Goal: Task Accomplishment & Management: Manage account settings

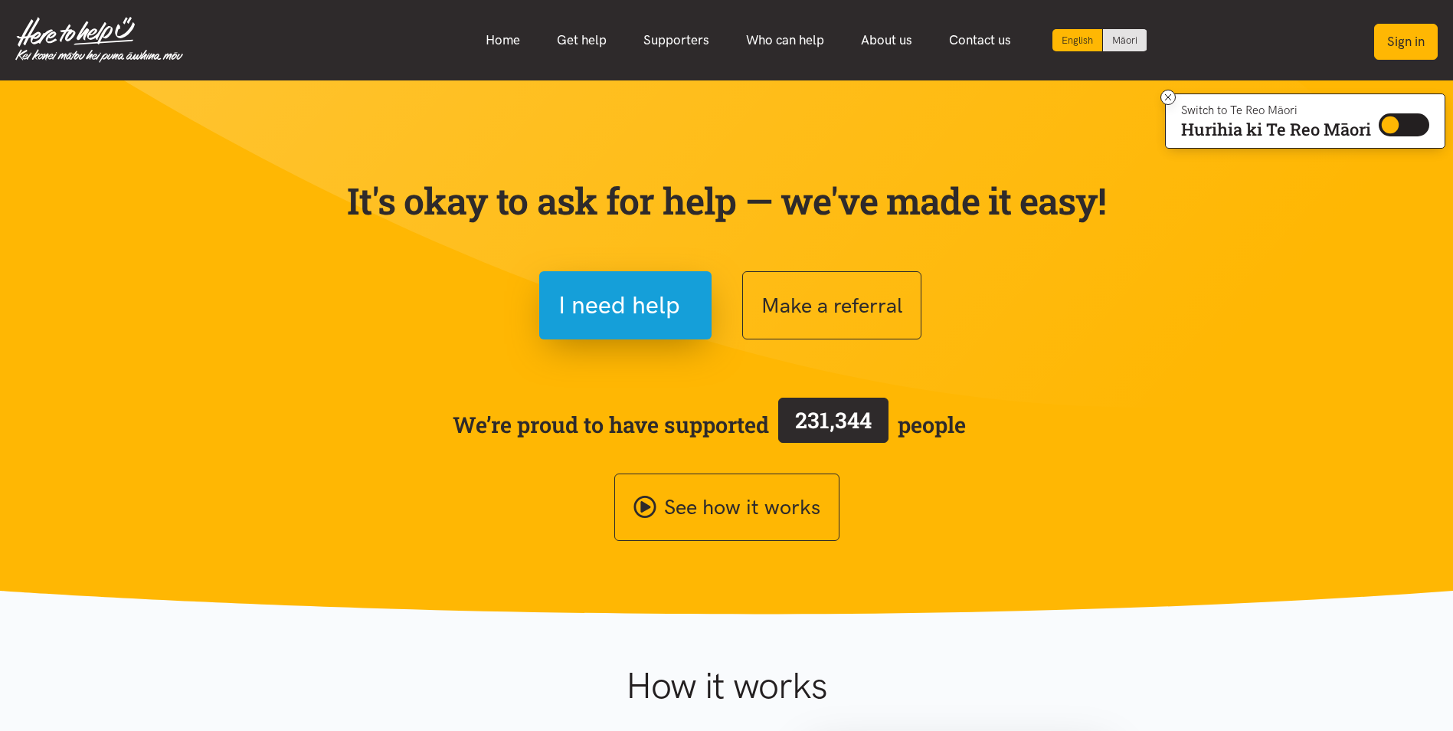
click at [1396, 34] on button "Sign in" at bounding box center [1406, 42] width 64 height 36
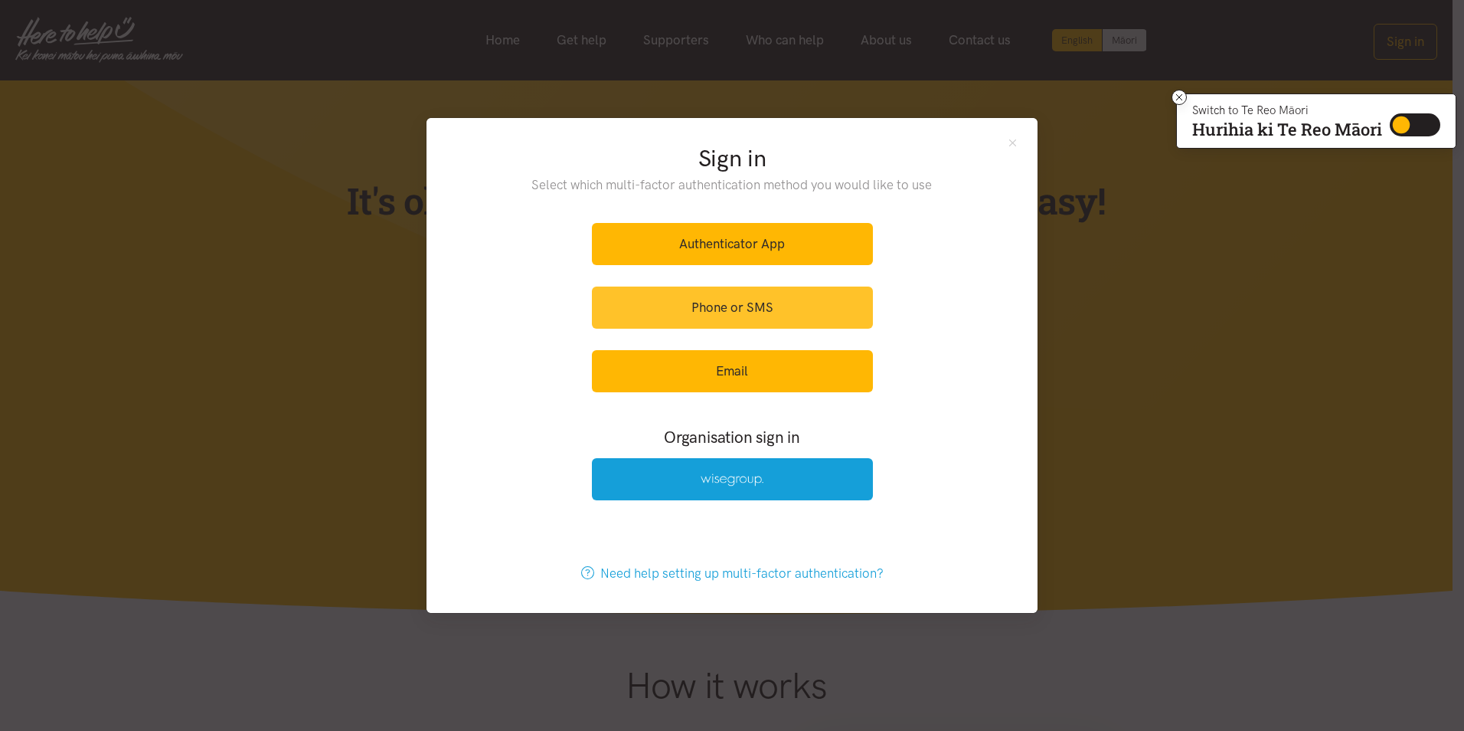
click at [740, 305] on link "Phone or SMS" at bounding box center [732, 307] width 281 height 42
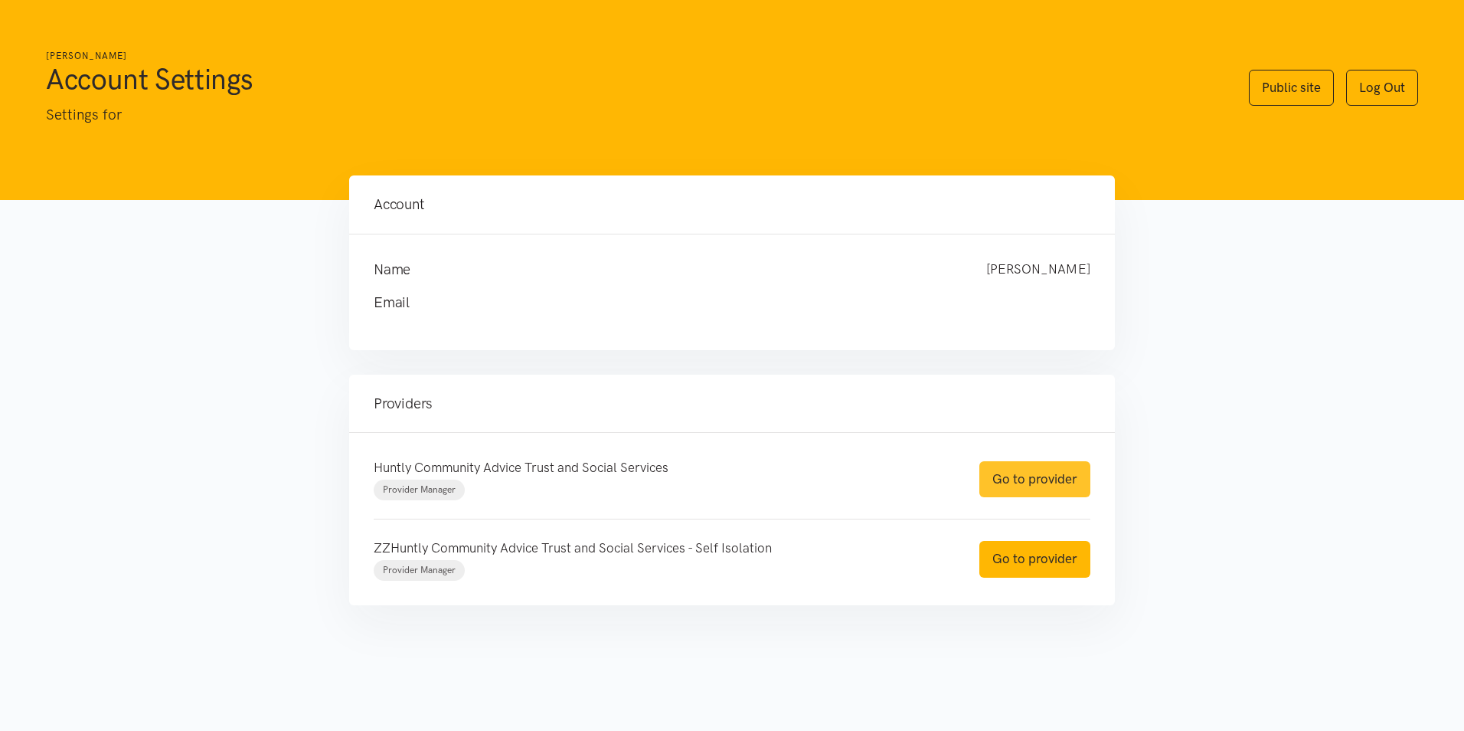
click at [1009, 486] on link "Go to provider" at bounding box center [1034, 479] width 111 height 36
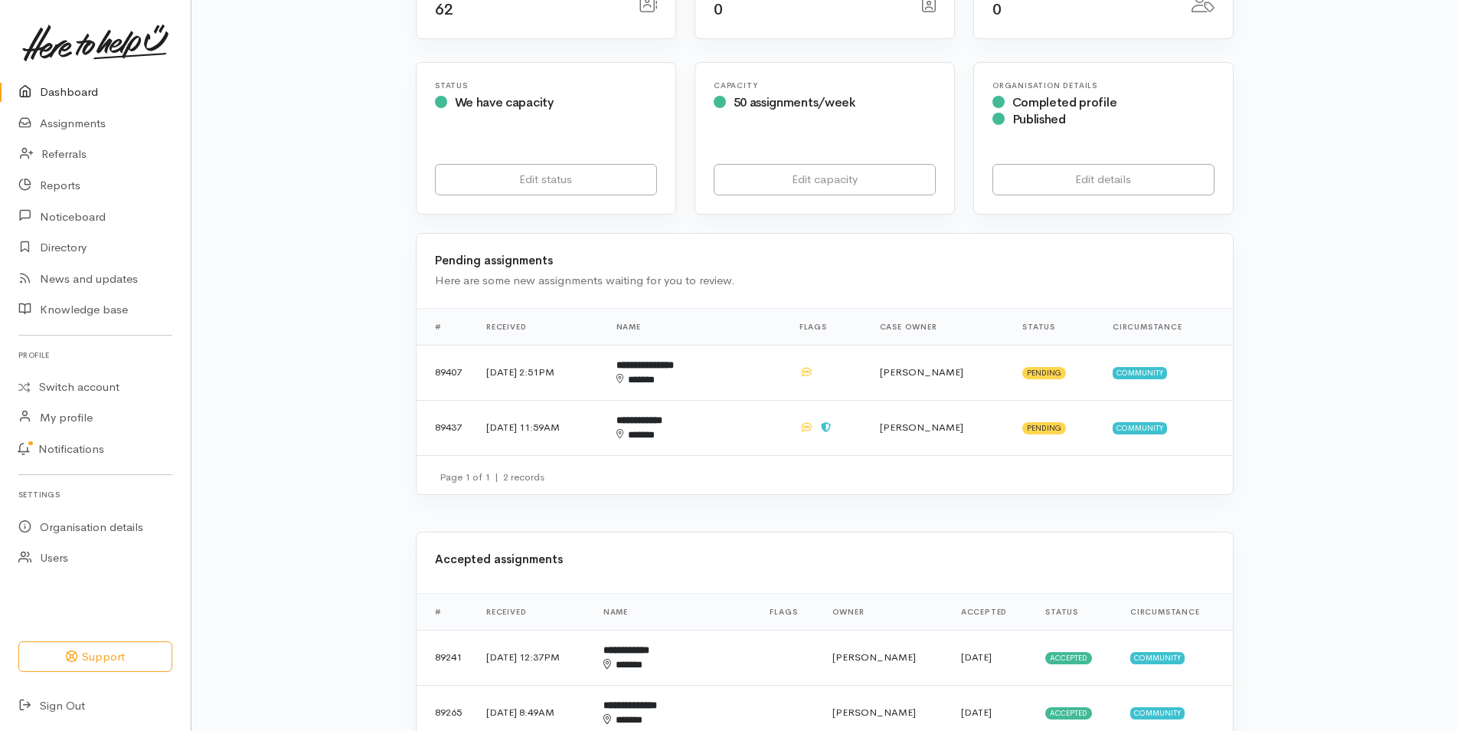
scroll to position [270, 0]
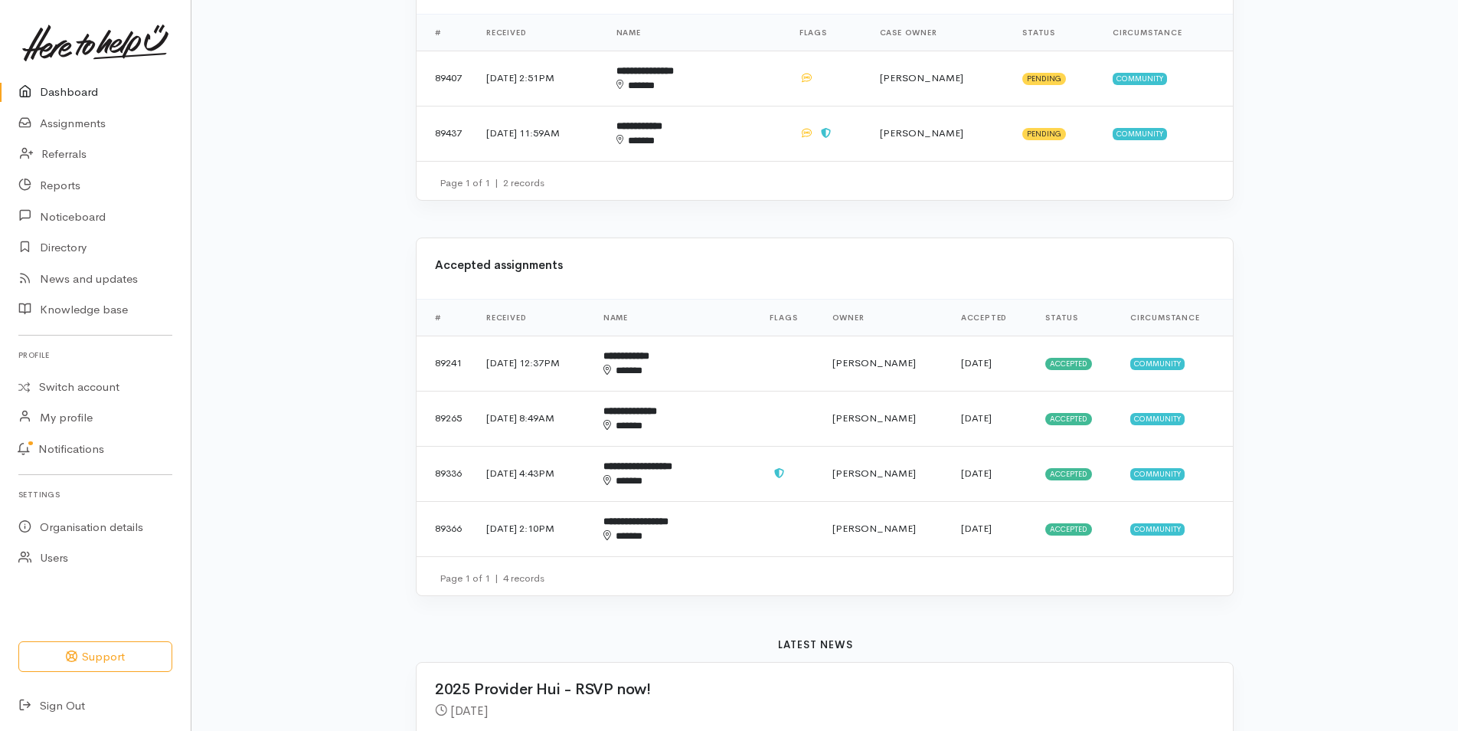
scroll to position [567, 0]
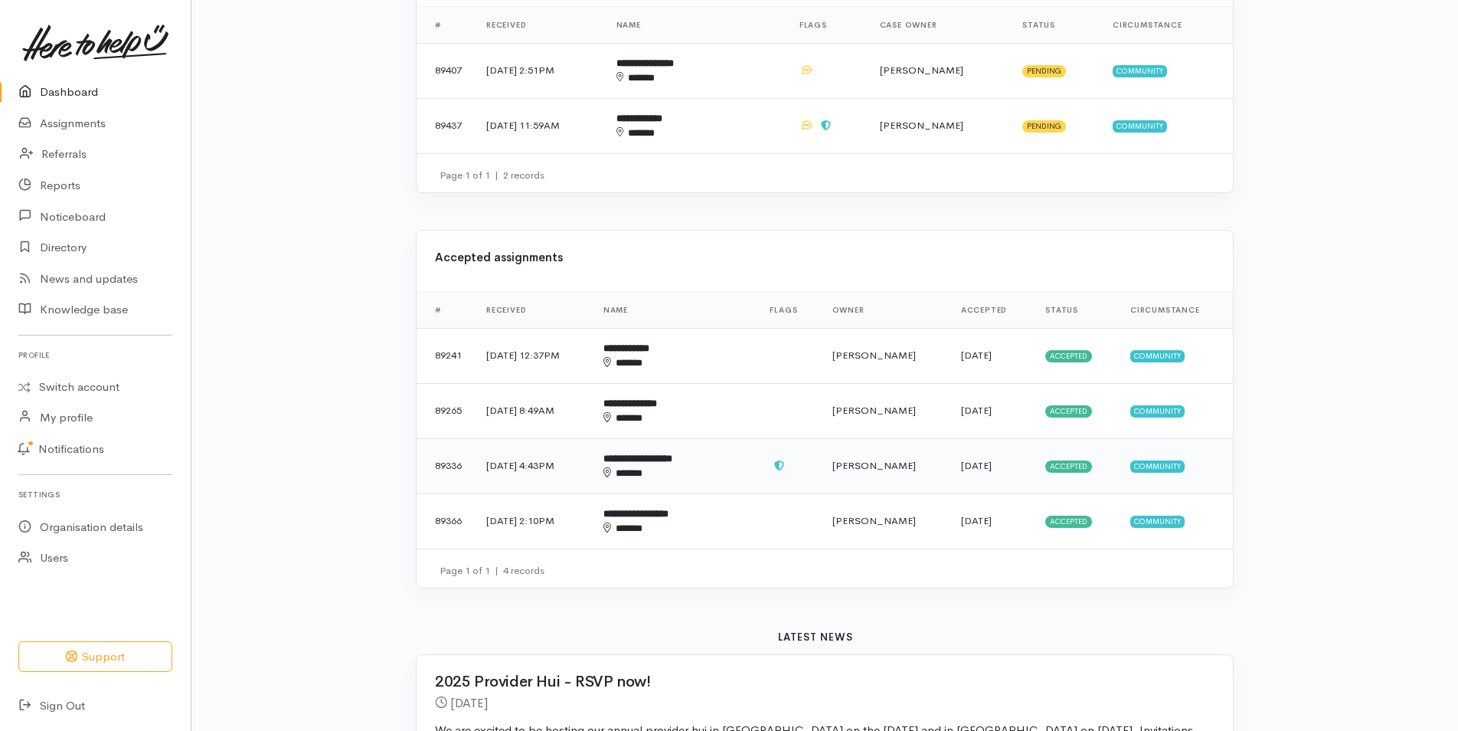
click at [669, 459] on b "**********" at bounding box center [637, 458] width 69 height 10
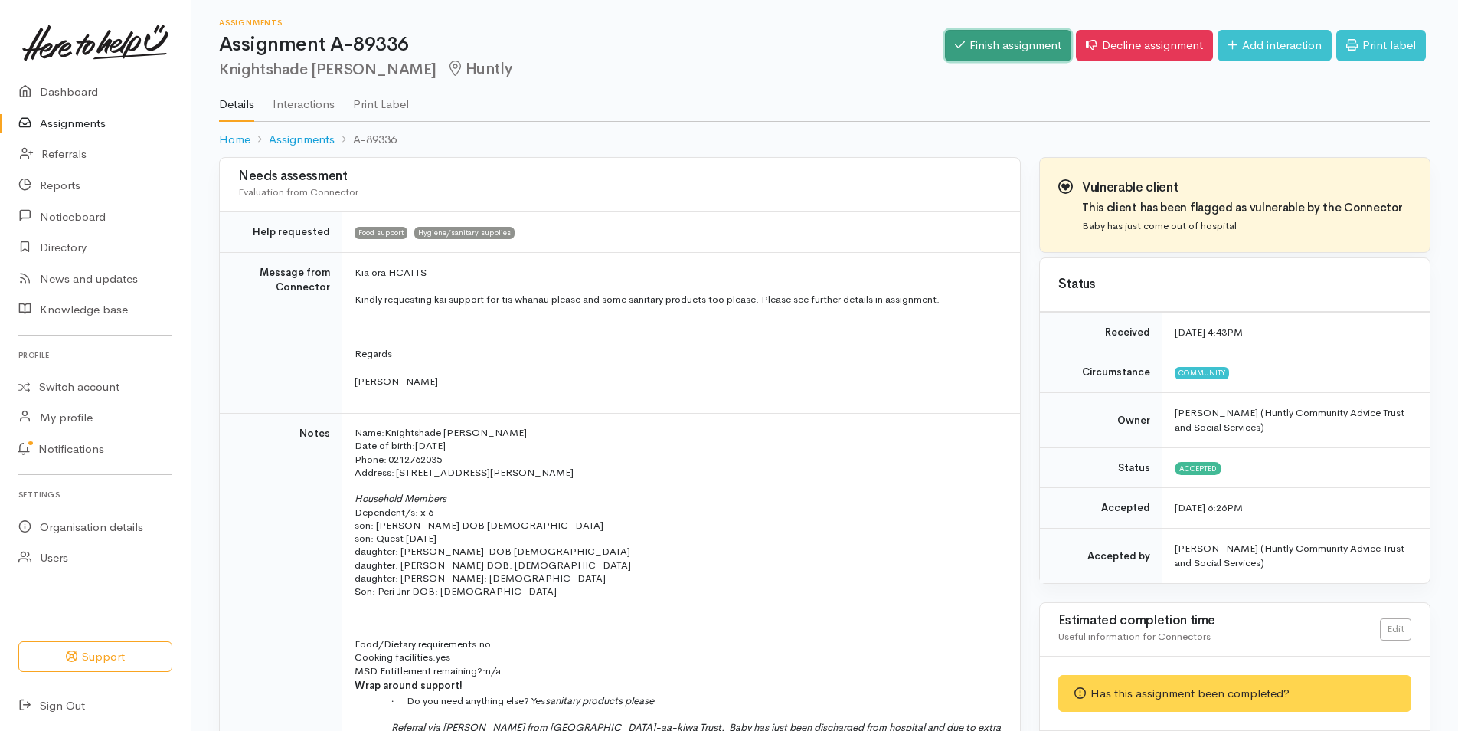
click at [989, 44] on link "Finish assignment" at bounding box center [1008, 45] width 126 height 31
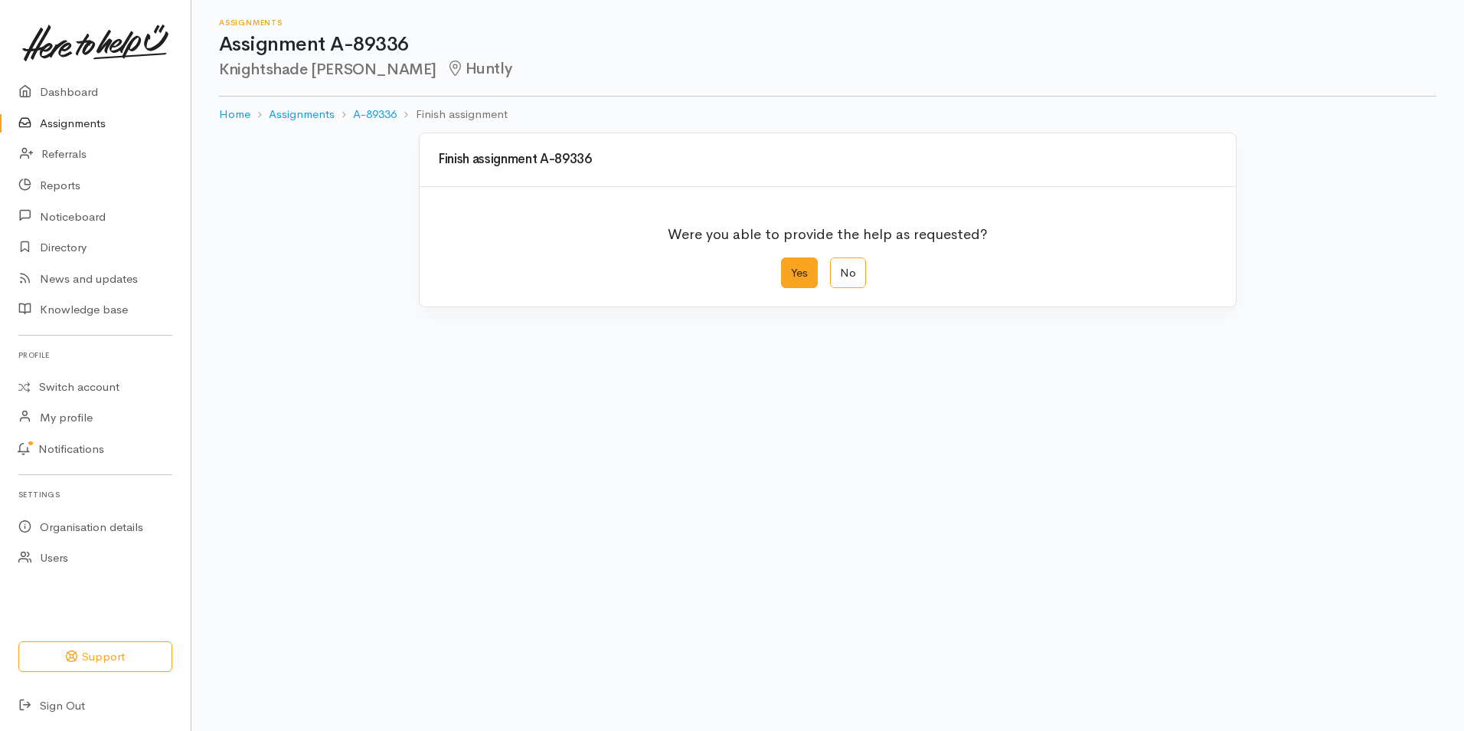
click at [796, 270] on label "Yes" at bounding box center [799, 272] width 37 height 31
click at [791, 267] on input "Yes" at bounding box center [786, 262] width 10 height 10
radio input "true"
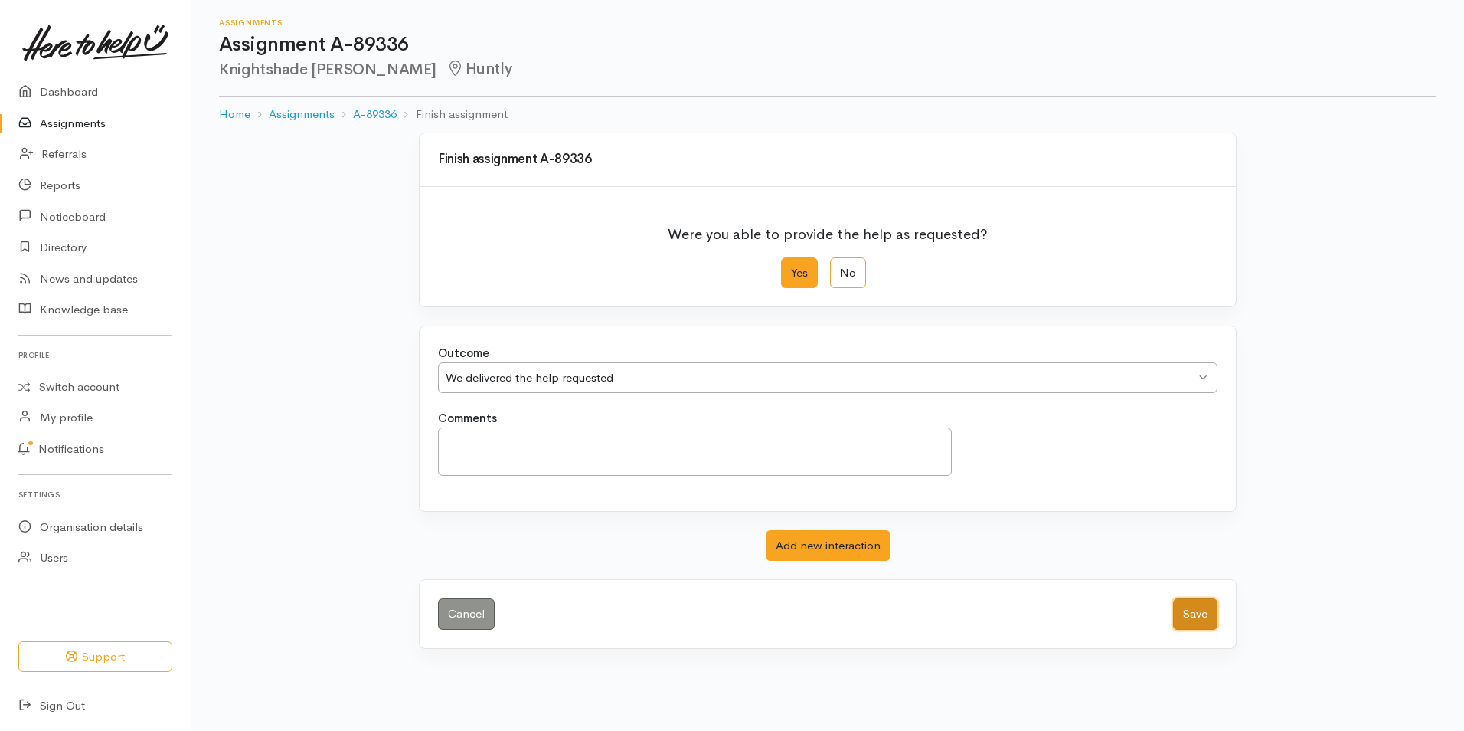
click at [1195, 607] on button "Save" at bounding box center [1195, 613] width 44 height 31
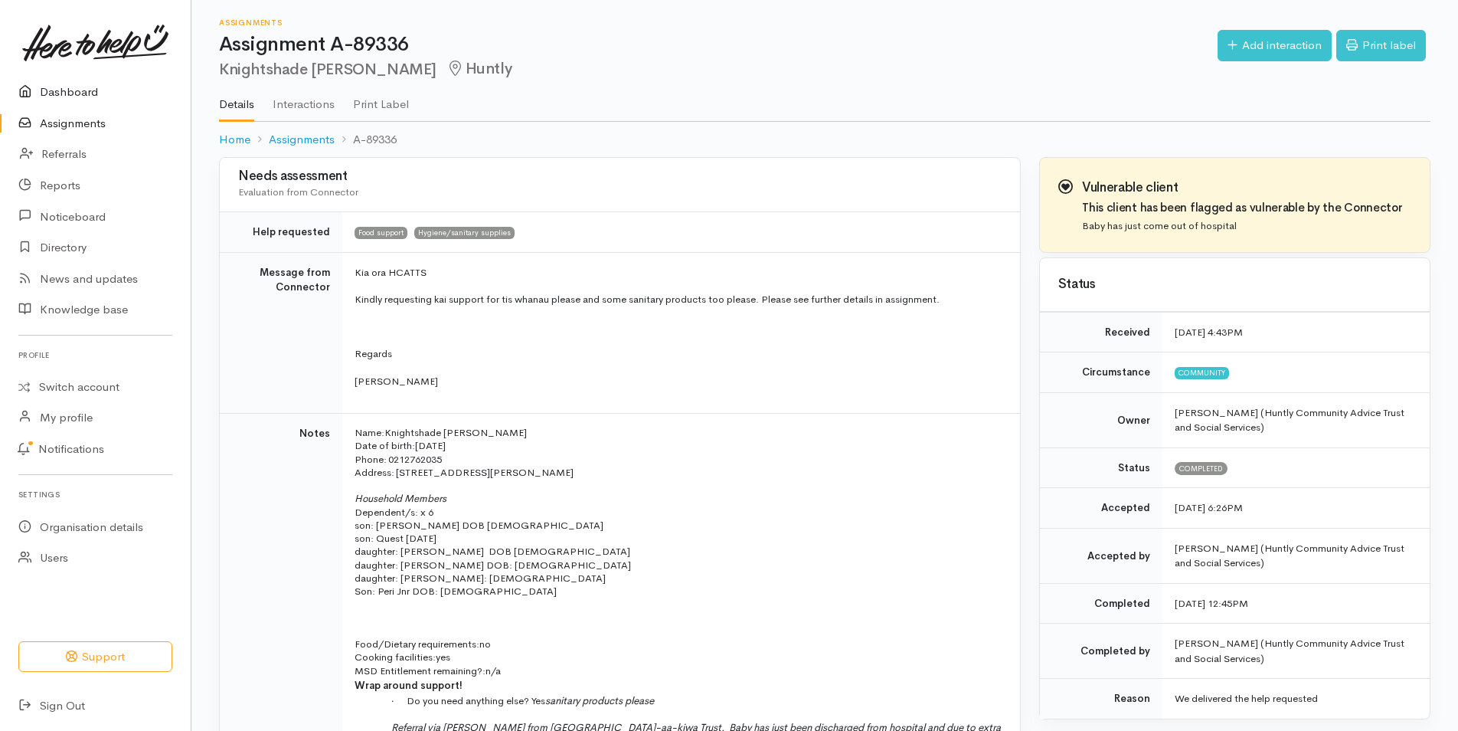
click at [67, 93] on link "Dashboard" at bounding box center [95, 92] width 191 height 31
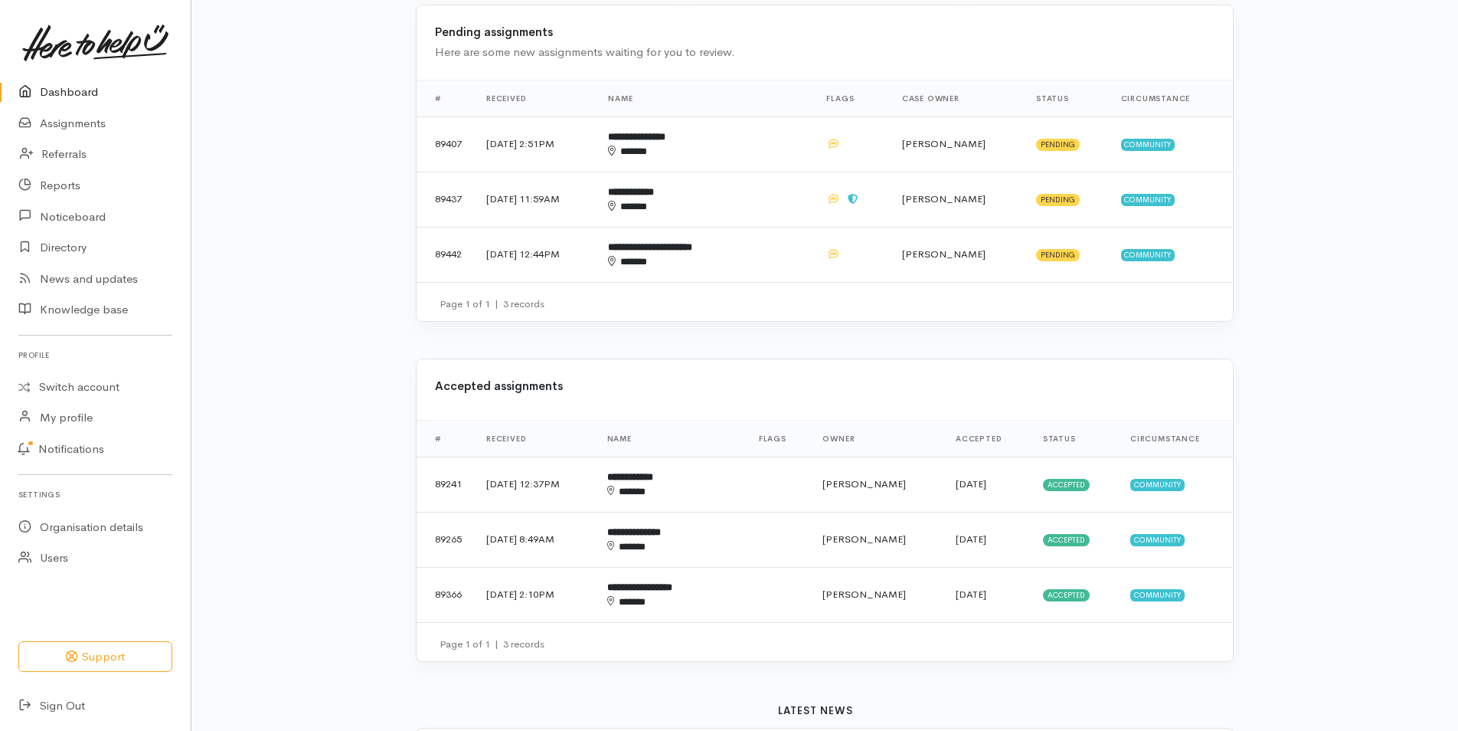
scroll to position [500, 0]
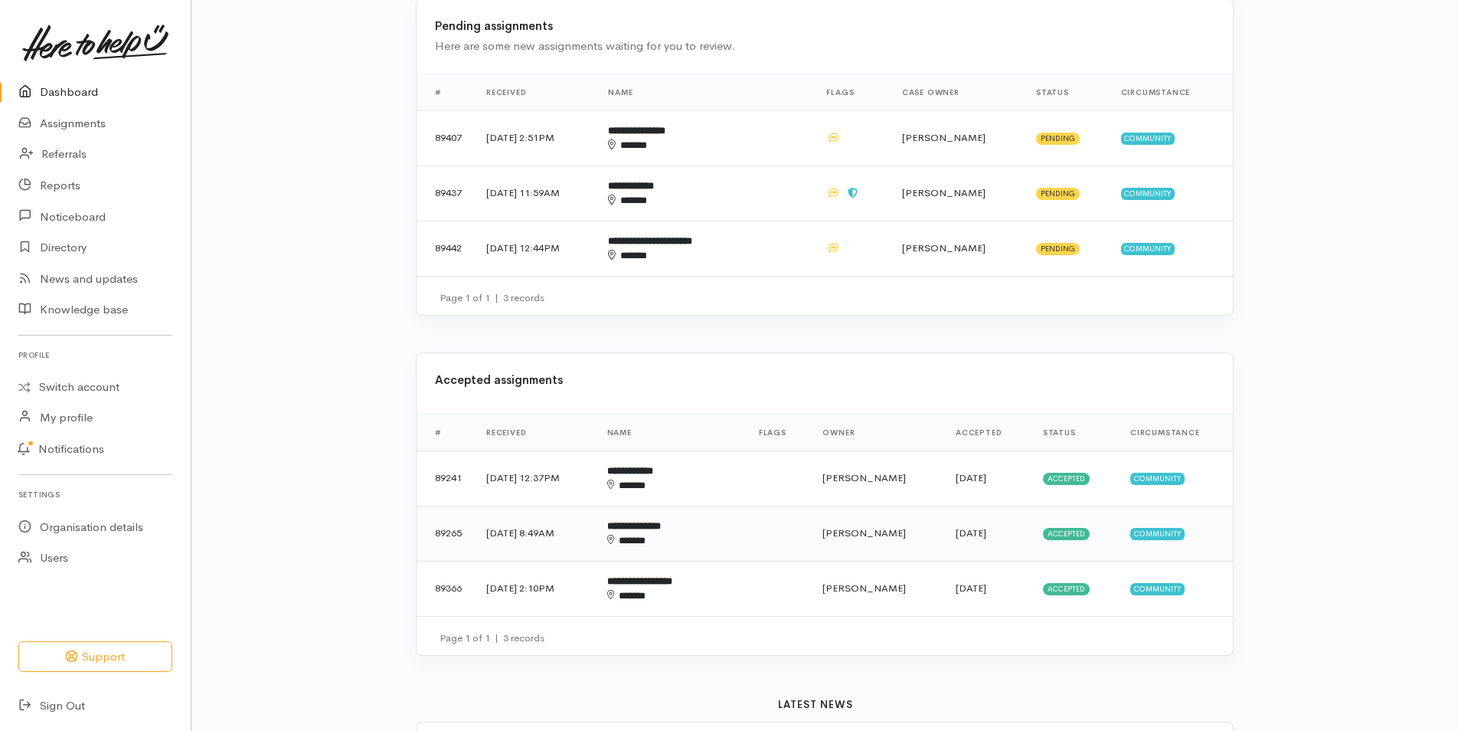
click at [658, 527] on b "**********" at bounding box center [634, 526] width 54 height 10
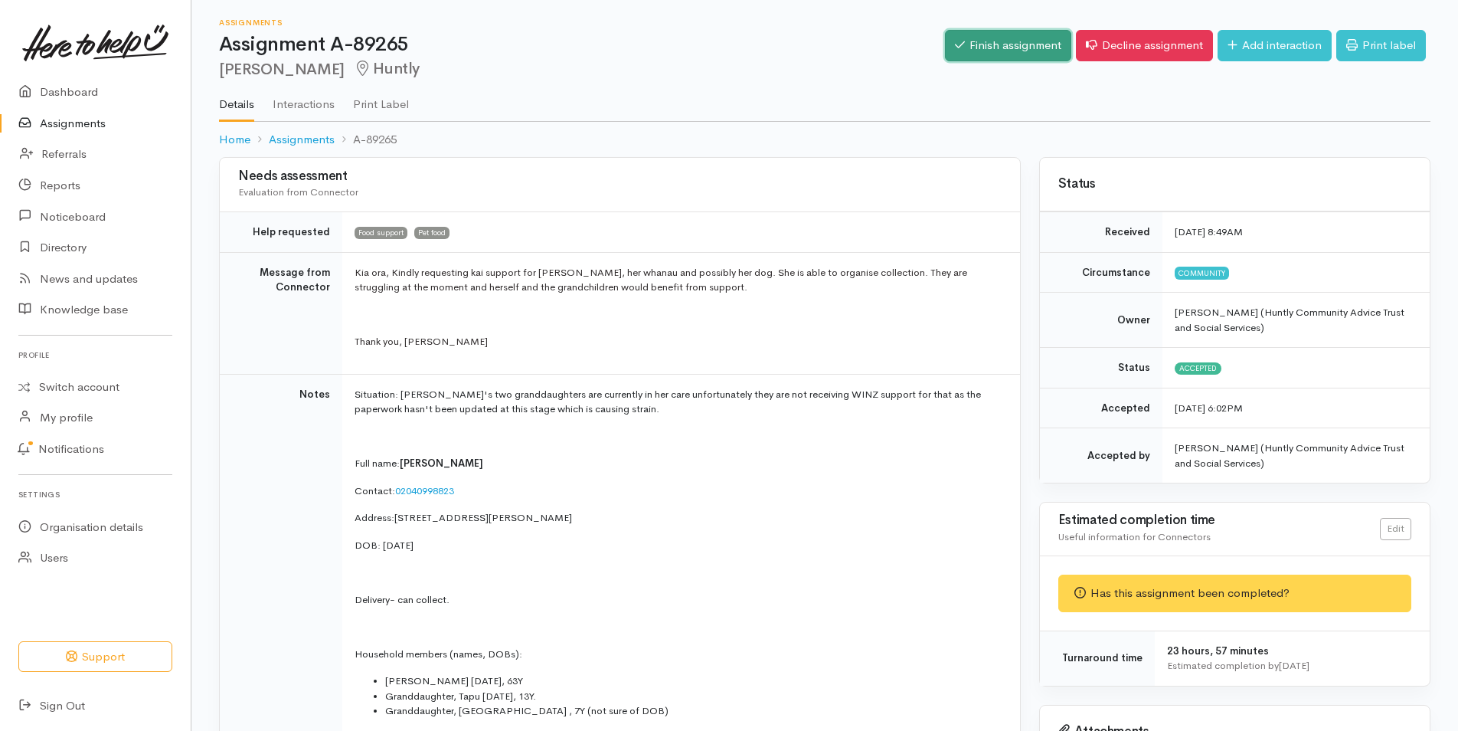
click at [992, 41] on link "Finish assignment" at bounding box center [1008, 45] width 126 height 31
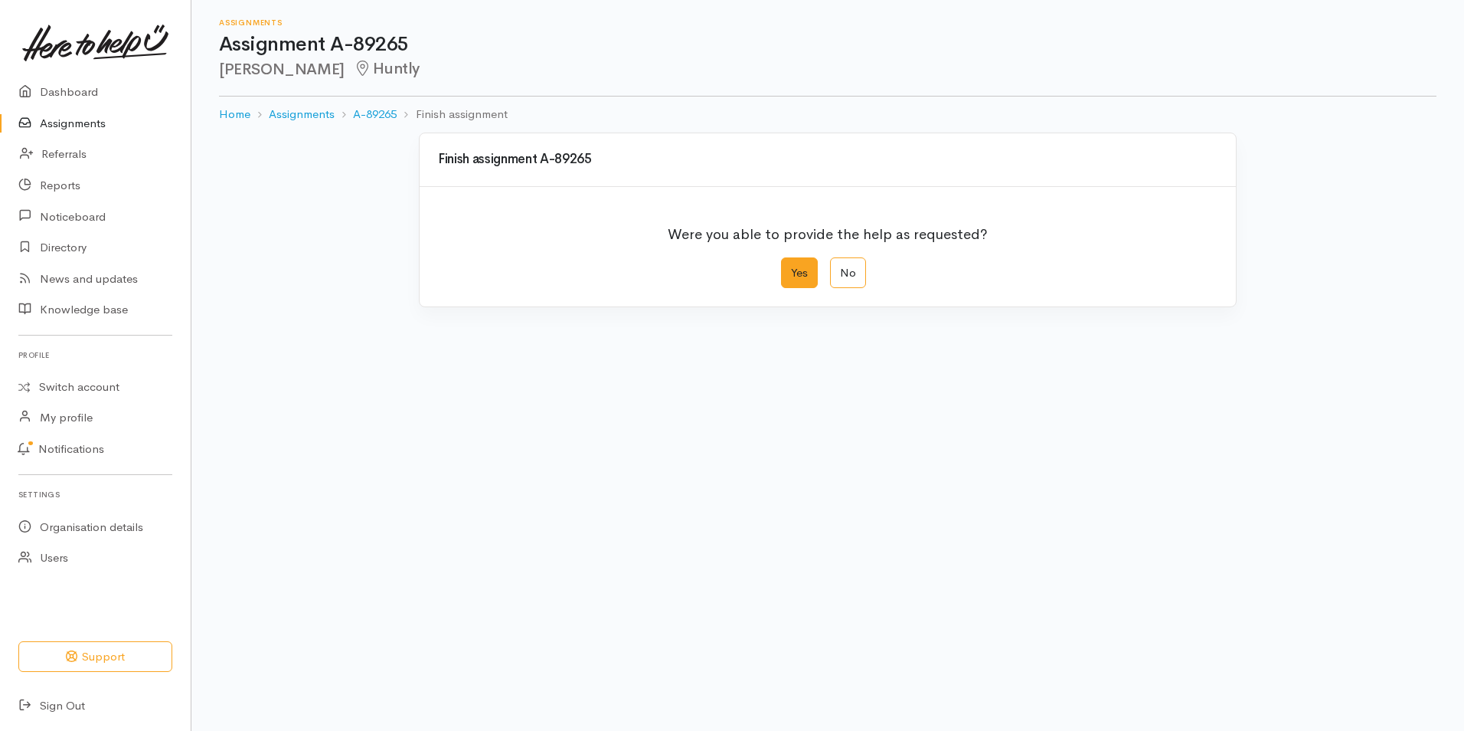
click at [798, 277] on label "Yes" at bounding box center [799, 272] width 37 height 31
click at [791, 267] on input "Yes" at bounding box center [786, 262] width 10 height 10
radio input "true"
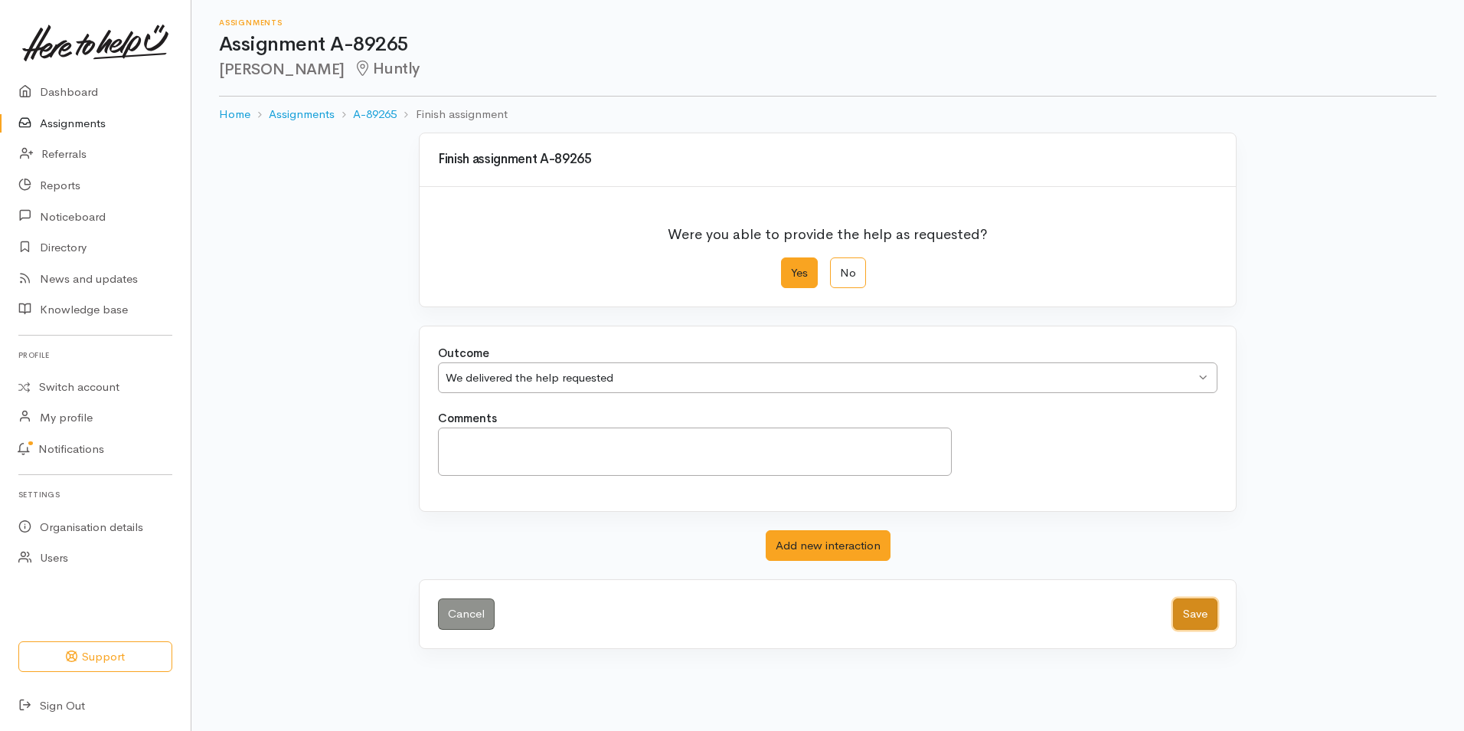
click at [1196, 612] on button "Save" at bounding box center [1195, 613] width 44 height 31
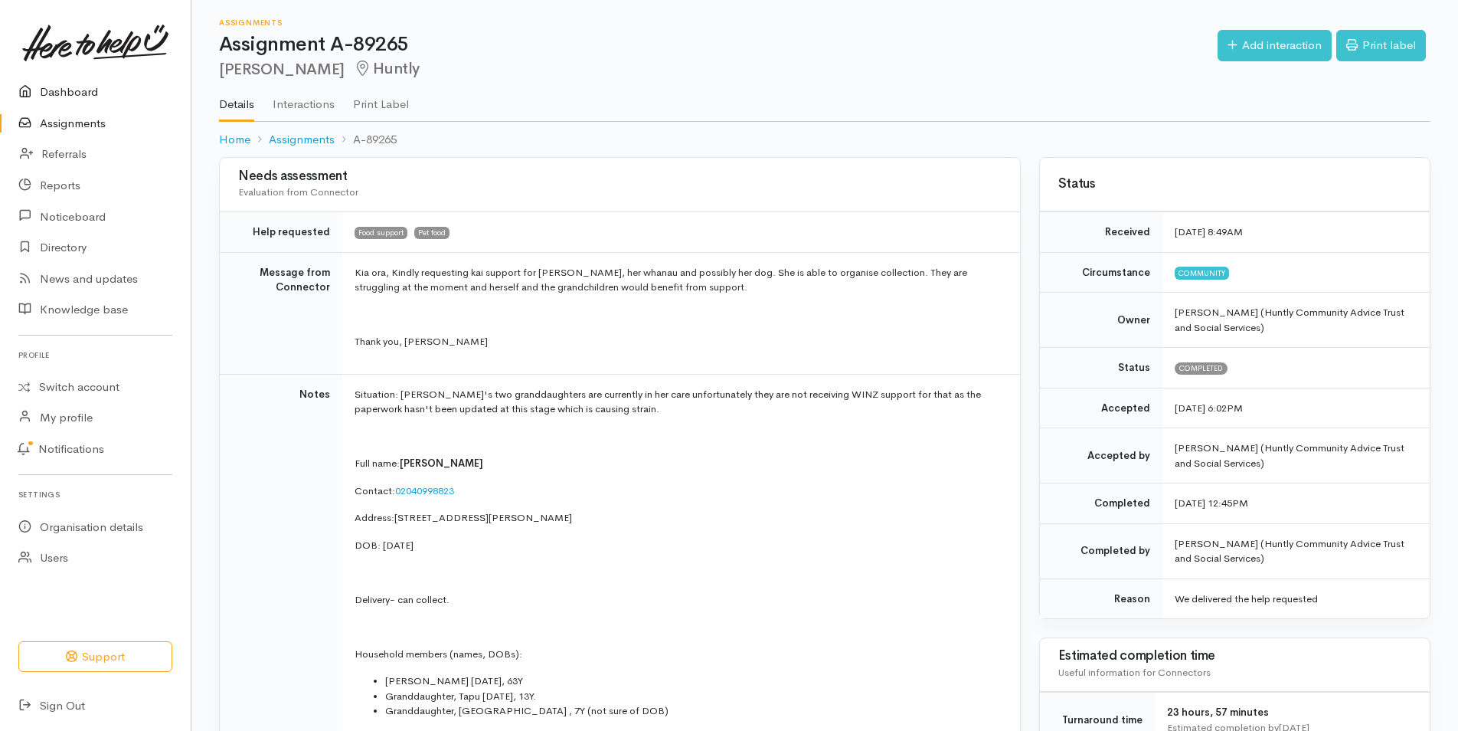
click at [65, 90] on link "Dashboard" at bounding box center [95, 92] width 191 height 31
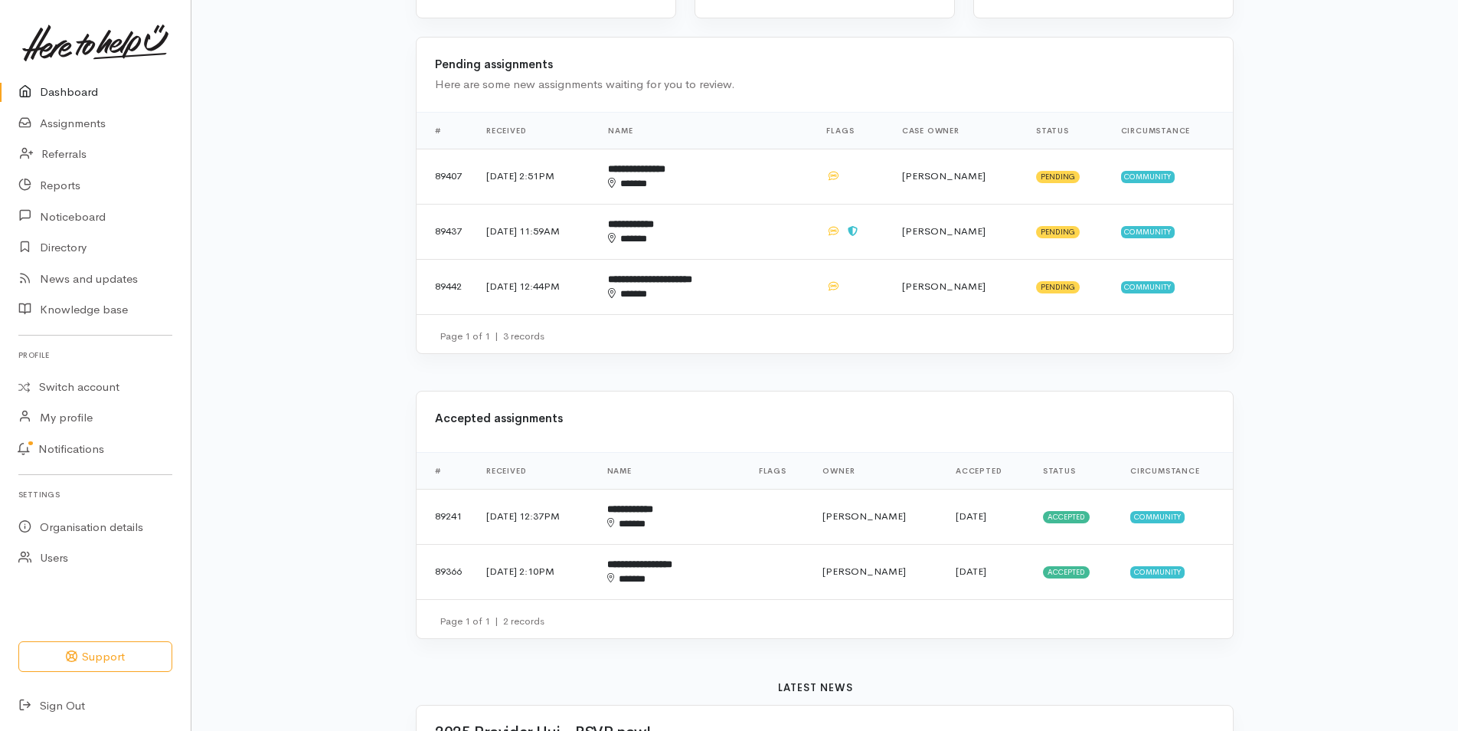
scroll to position [473, 0]
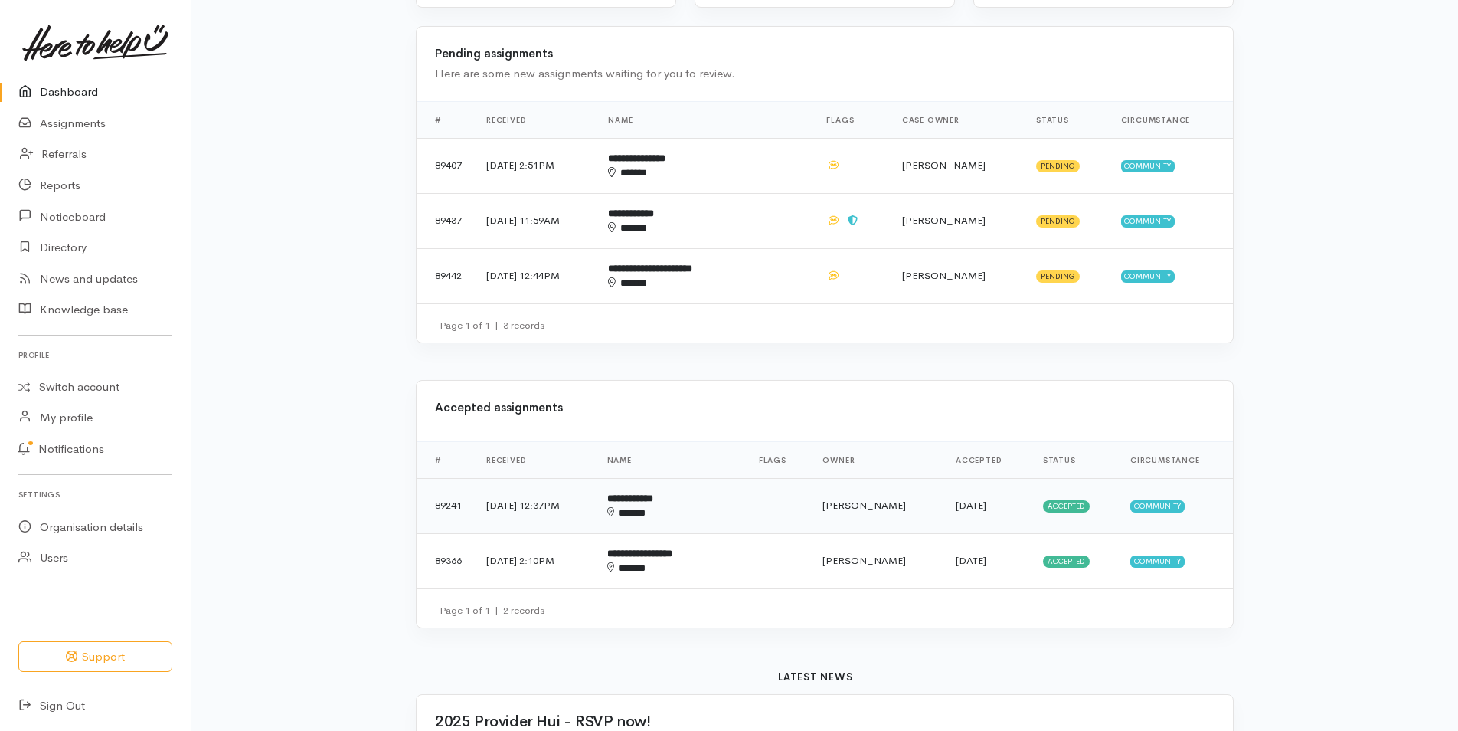
click at [653, 497] on b "**********" at bounding box center [630, 498] width 46 height 10
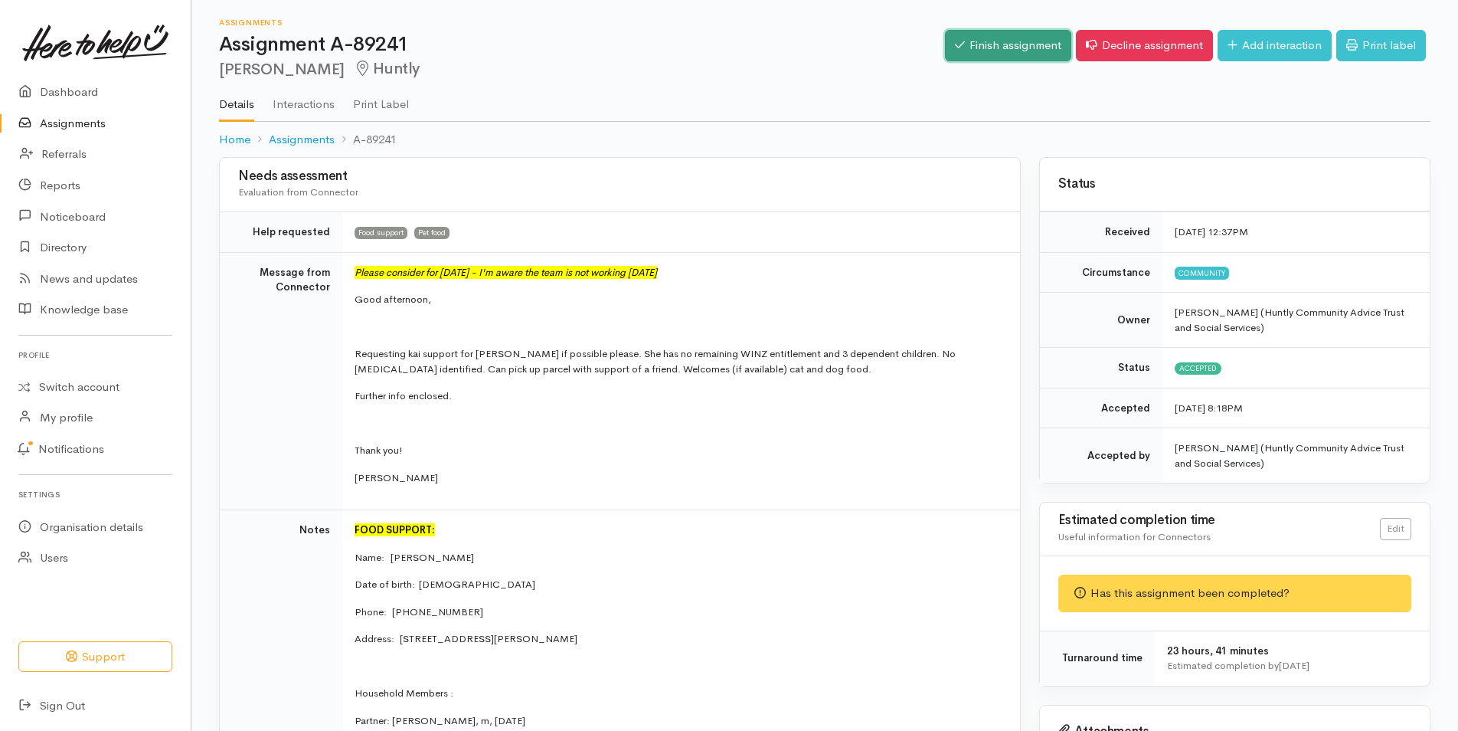
click at [981, 55] on link "Finish assignment" at bounding box center [1008, 45] width 126 height 31
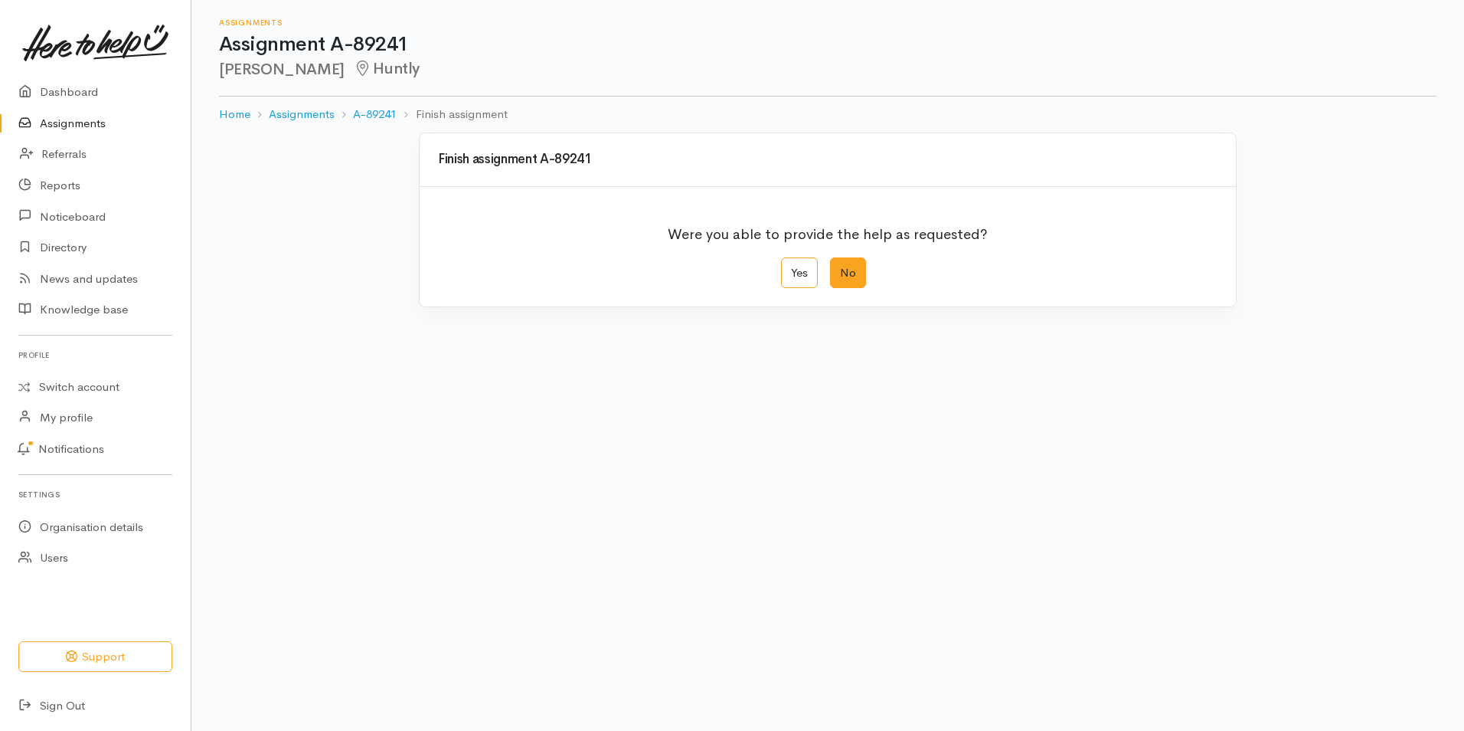
click at [842, 279] on label "No" at bounding box center [848, 272] width 36 height 31
click at [840, 267] on input "No" at bounding box center [835, 262] width 10 height 10
radio input "true"
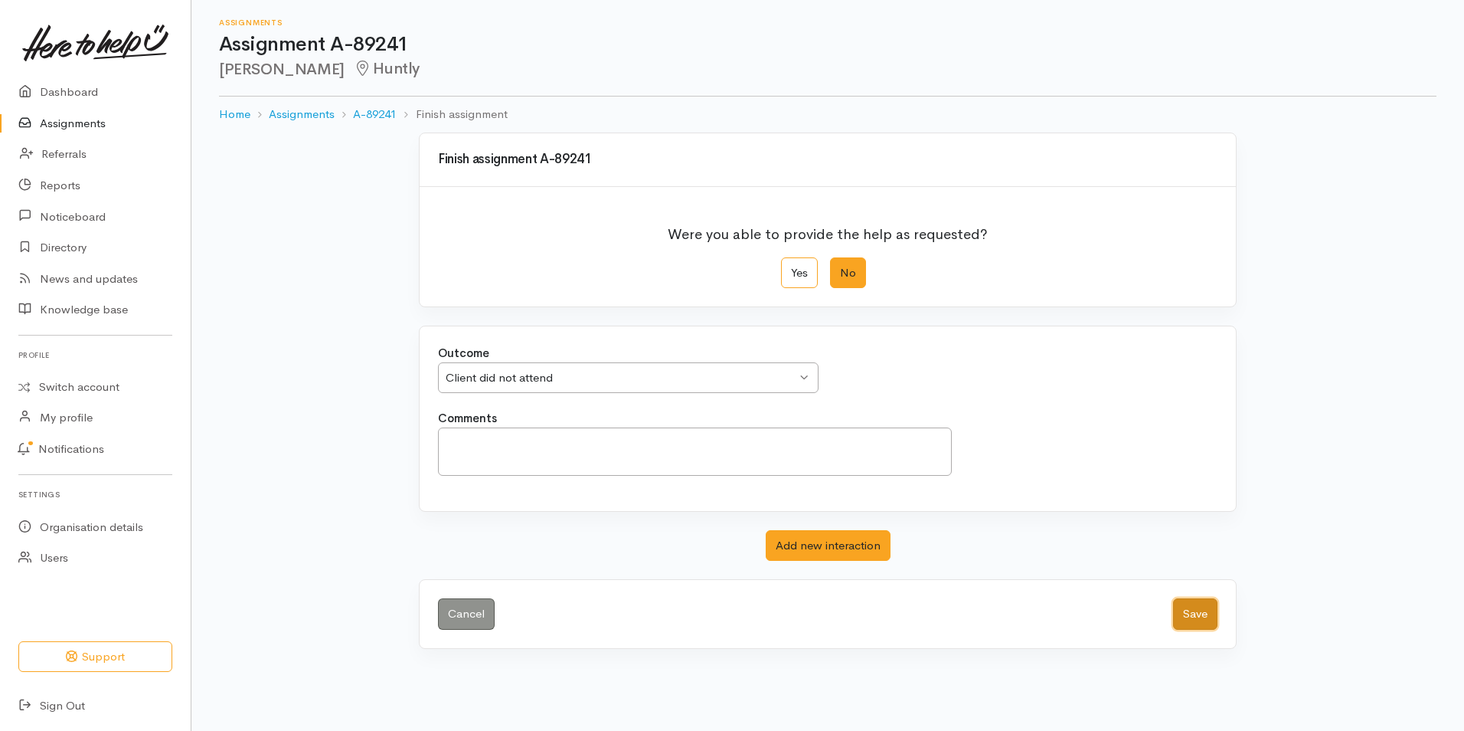
click at [1195, 610] on button "Save" at bounding box center [1195, 613] width 44 height 31
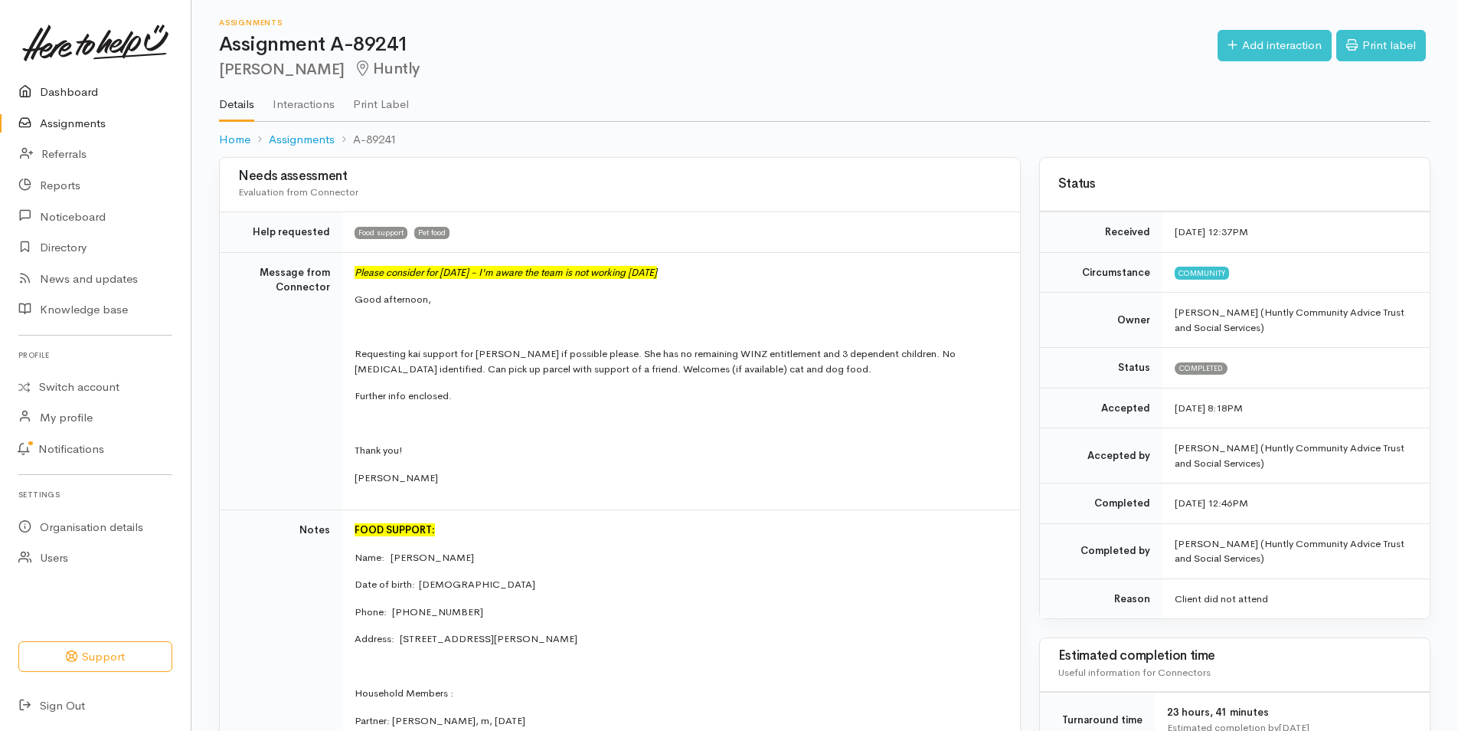
click at [74, 93] on link "Dashboard" at bounding box center [95, 92] width 191 height 31
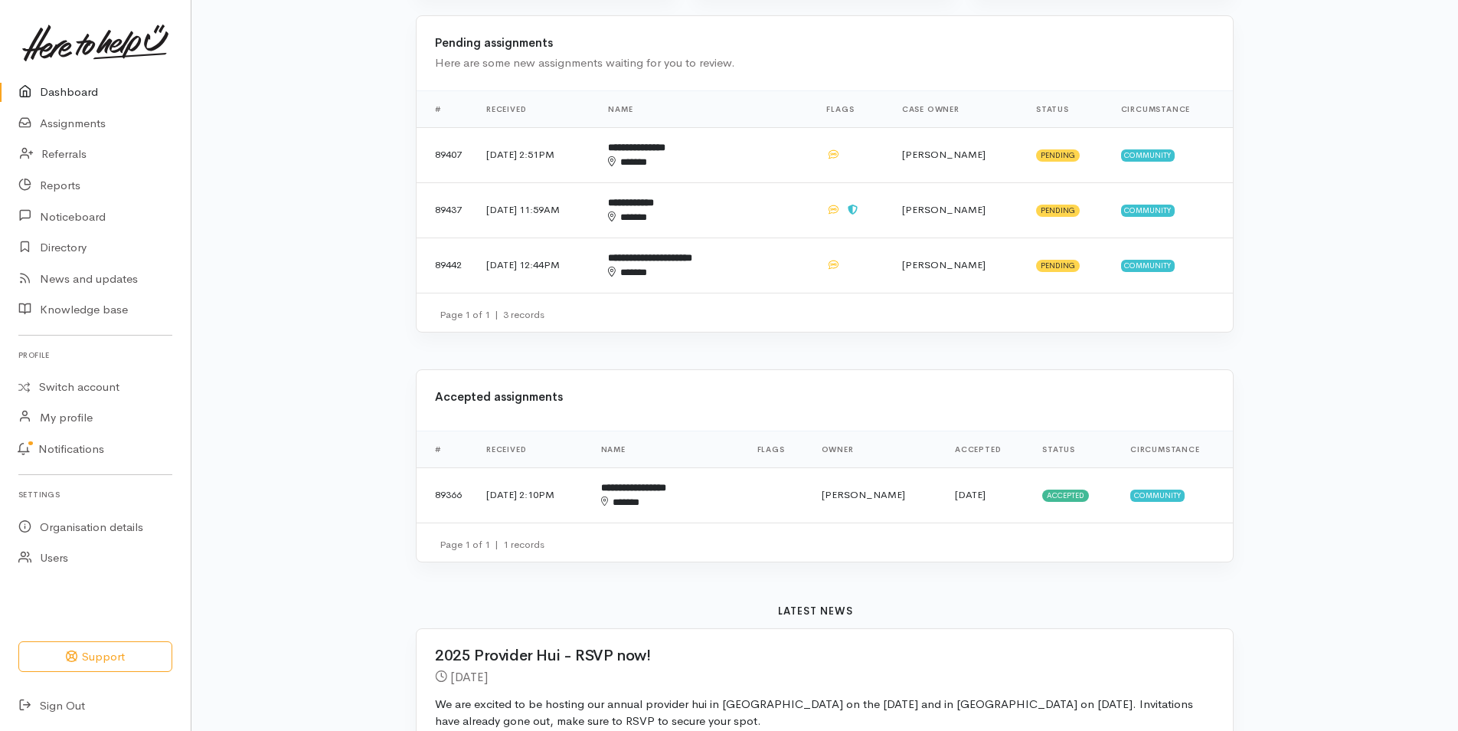
scroll to position [486, 0]
click at [662, 486] on b "**********" at bounding box center [633, 485] width 65 height 10
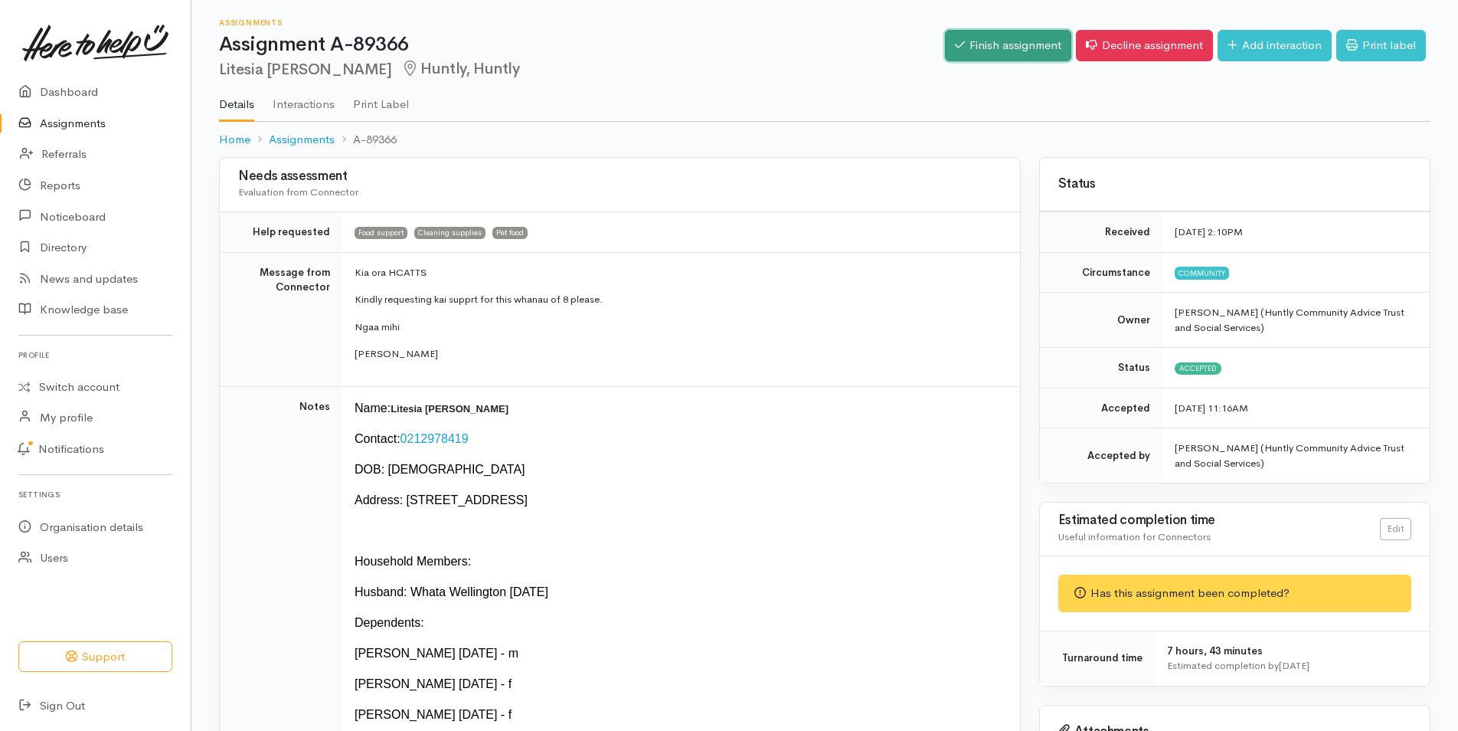
click at [985, 41] on link "Finish assignment" at bounding box center [1008, 45] width 126 height 31
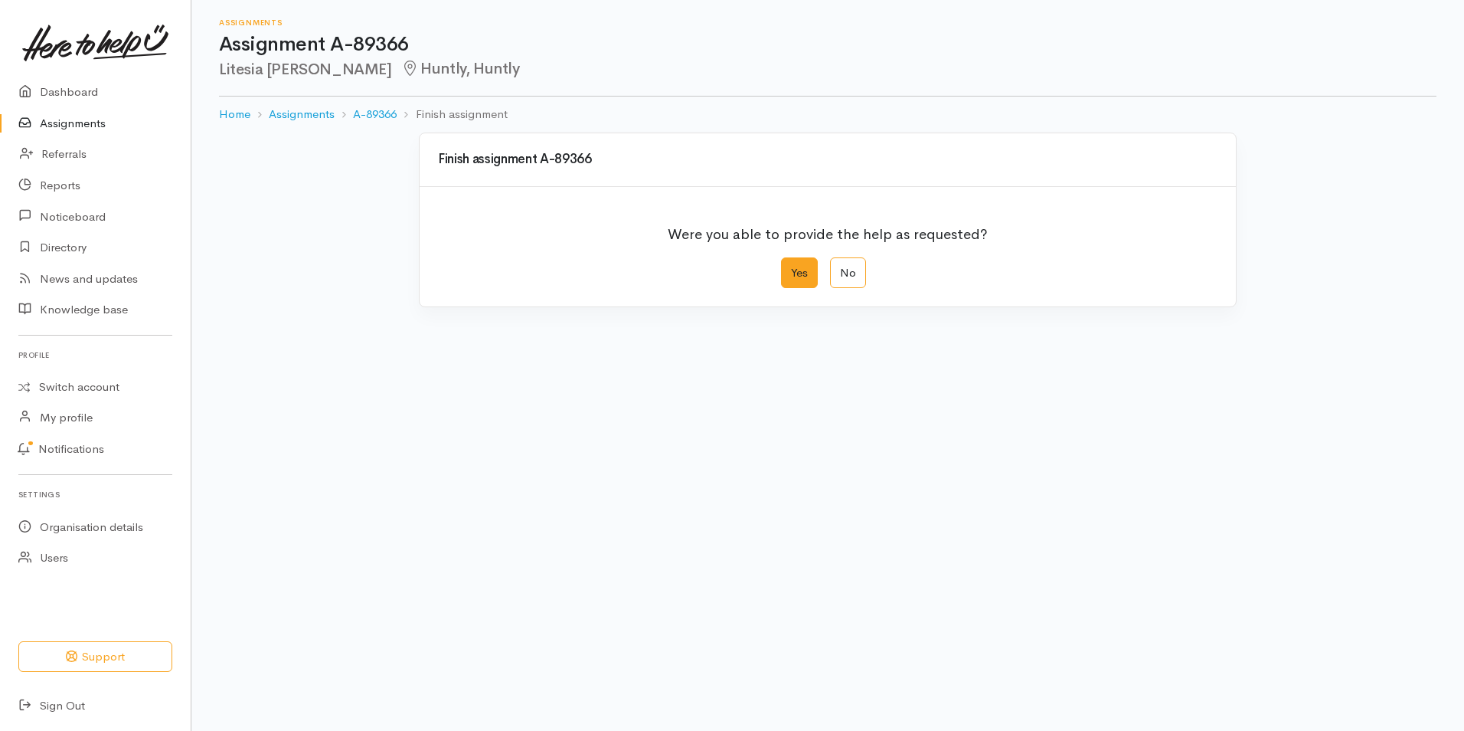
click at [796, 270] on label "Yes" at bounding box center [799, 272] width 37 height 31
click at [791, 267] on input "Yes" at bounding box center [786, 262] width 10 height 10
radio input "true"
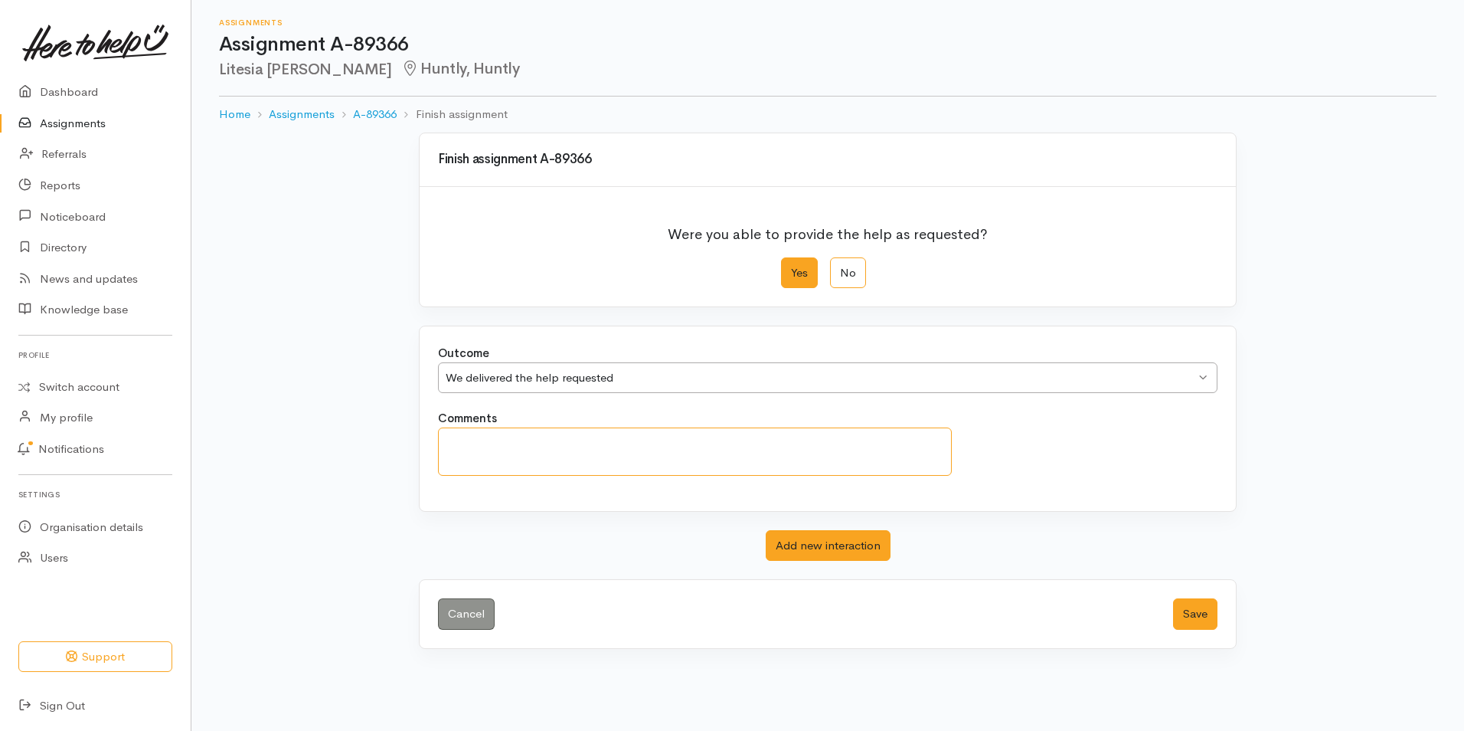
click at [454, 453] on textarea "Comments" at bounding box center [695, 451] width 514 height 48
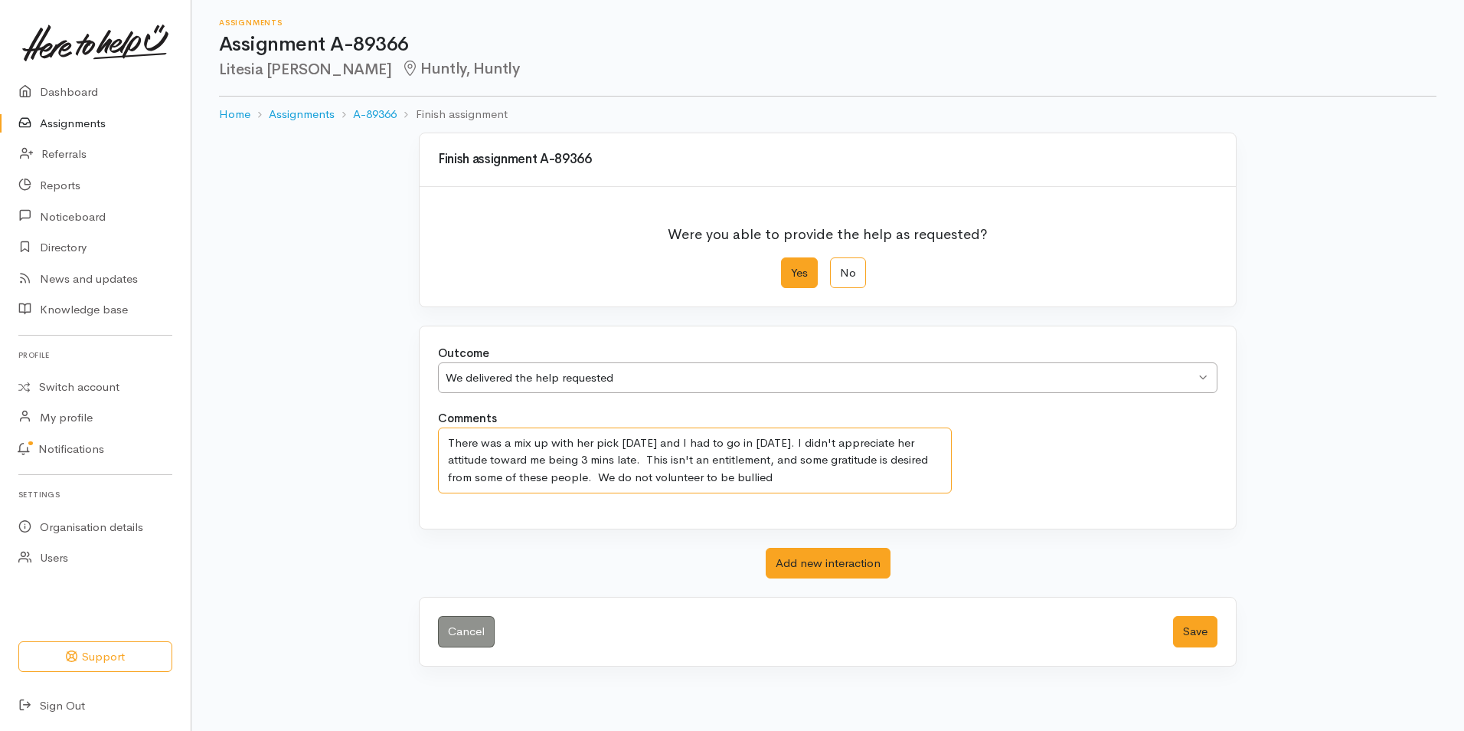
click at [772, 474] on textarea "There was a mix up with her pick on Saturday and I had to go in on Sunday. I di…" at bounding box center [695, 460] width 514 height 66
drag, startPoint x: 595, startPoint y: 476, endPoint x: 772, endPoint y: 484, distance: 177.1
click at [772, 484] on textarea "There was a mix up with her pick on Saturday and I had to go in on Sunday. I di…" at bounding box center [695, 460] width 514 height 66
drag, startPoint x: 698, startPoint y: 478, endPoint x: 908, endPoint y: 489, distance: 210.1
click at [908, 489] on textarea "There was a mix up with her pick on Saturday and I had to go in on Sunday. I di…" at bounding box center [695, 460] width 514 height 66
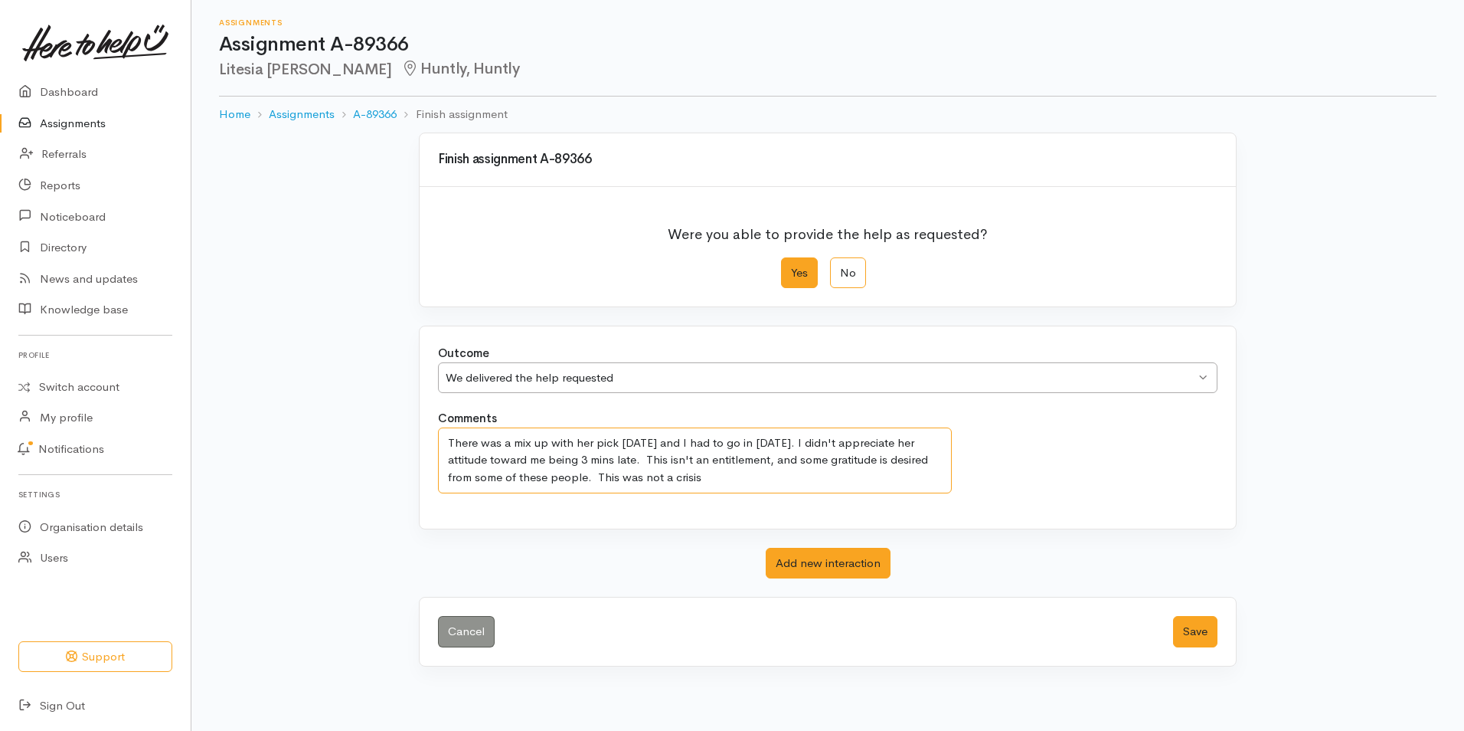
drag, startPoint x: 594, startPoint y: 478, endPoint x: 735, endPoint y: 493, distance: 142.5
click at [735, 493] on div "Comments There was a mix up with her pick on Saturday and I had to go in on Sun…" at bounding box center [828, 460] width 798 height 100
click at [1006, 594] on div "Outcome We delivered the help requested We delivered the help requested We deli…" at bounding box center [828, 495] width 818 height 341
click at [620, 443] on textarea "There was a mix up with her pick on Saturday and I had to go in on Sunday. I di…" at bounding box center [695, 460] width 514 height 66
click at [598, 478] on textarea "There was a mix up with her pick up on Saturday and I had to go in on Sunday. I…" at bounding box center [695, 460] width 514 height 66
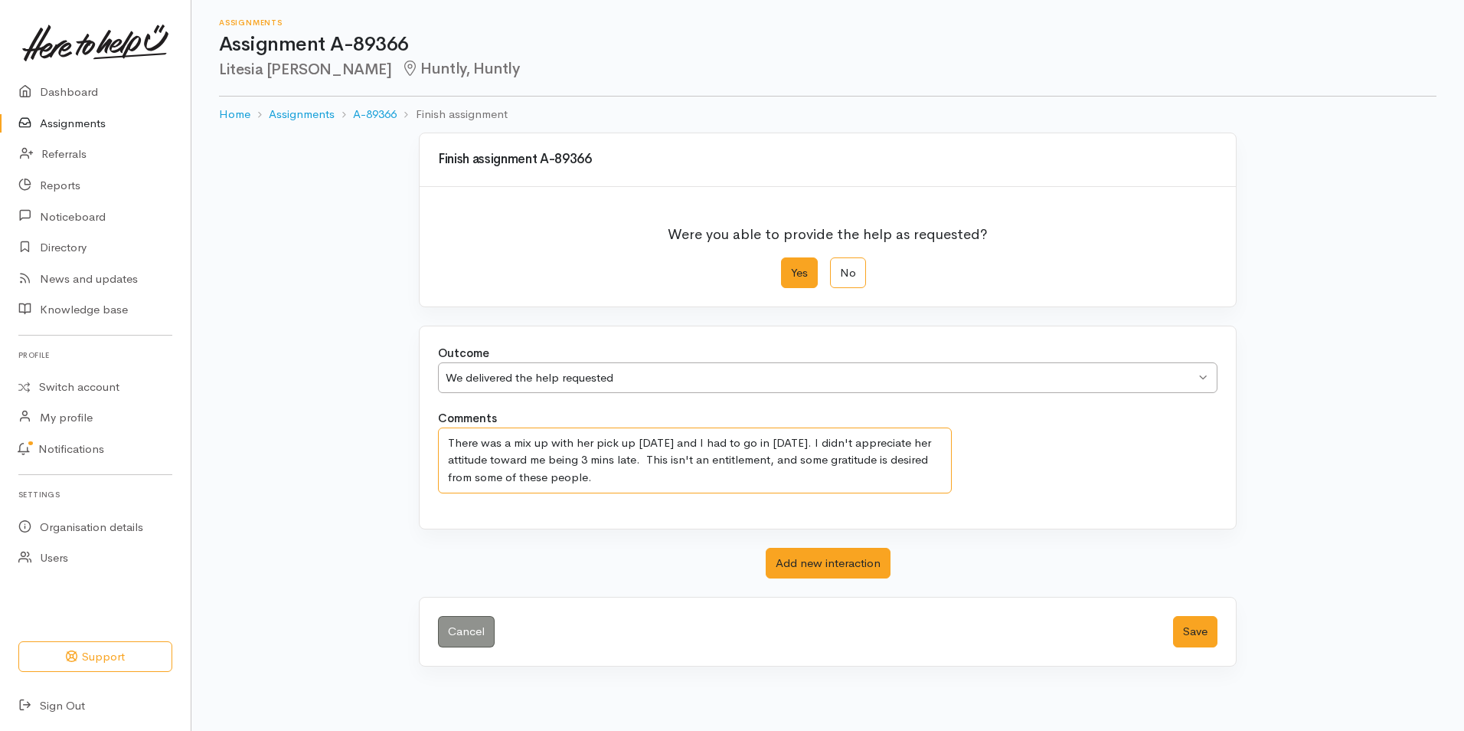
click at [598, 478] on textarea "There was a mix up with her pick up on Saturday and I had to go in on Sunday. I…" at bounding box center [695, 460] width 514 height 66
type textarea "There was a mix up with her pick up on Saturday and I had to go in on Sunday. I…"
click at [1200, 624] on button "Save" at bounding box center [1195, 631] width 44 height 31
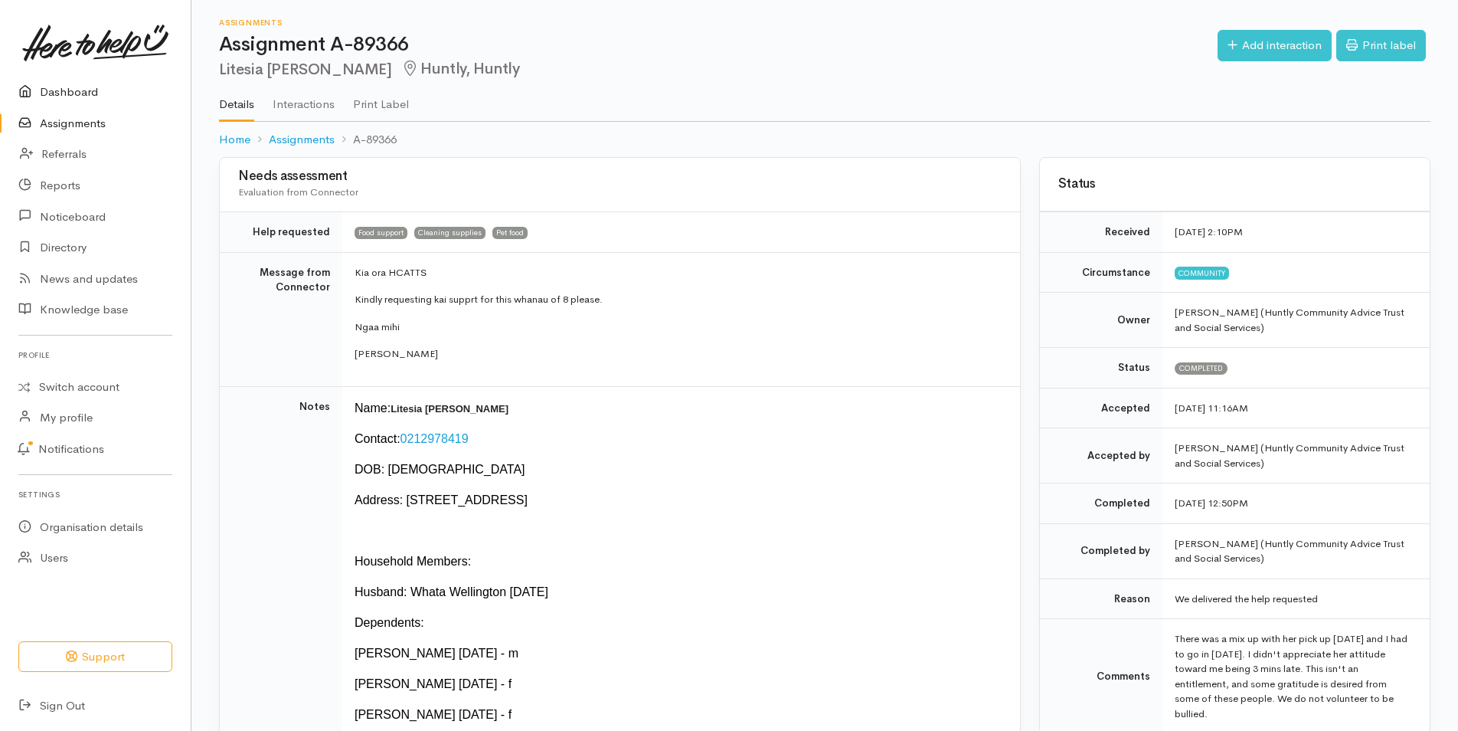
click at [83, 90] on link "Dashboard" at bounding box center [95, 92] width 191 height 31
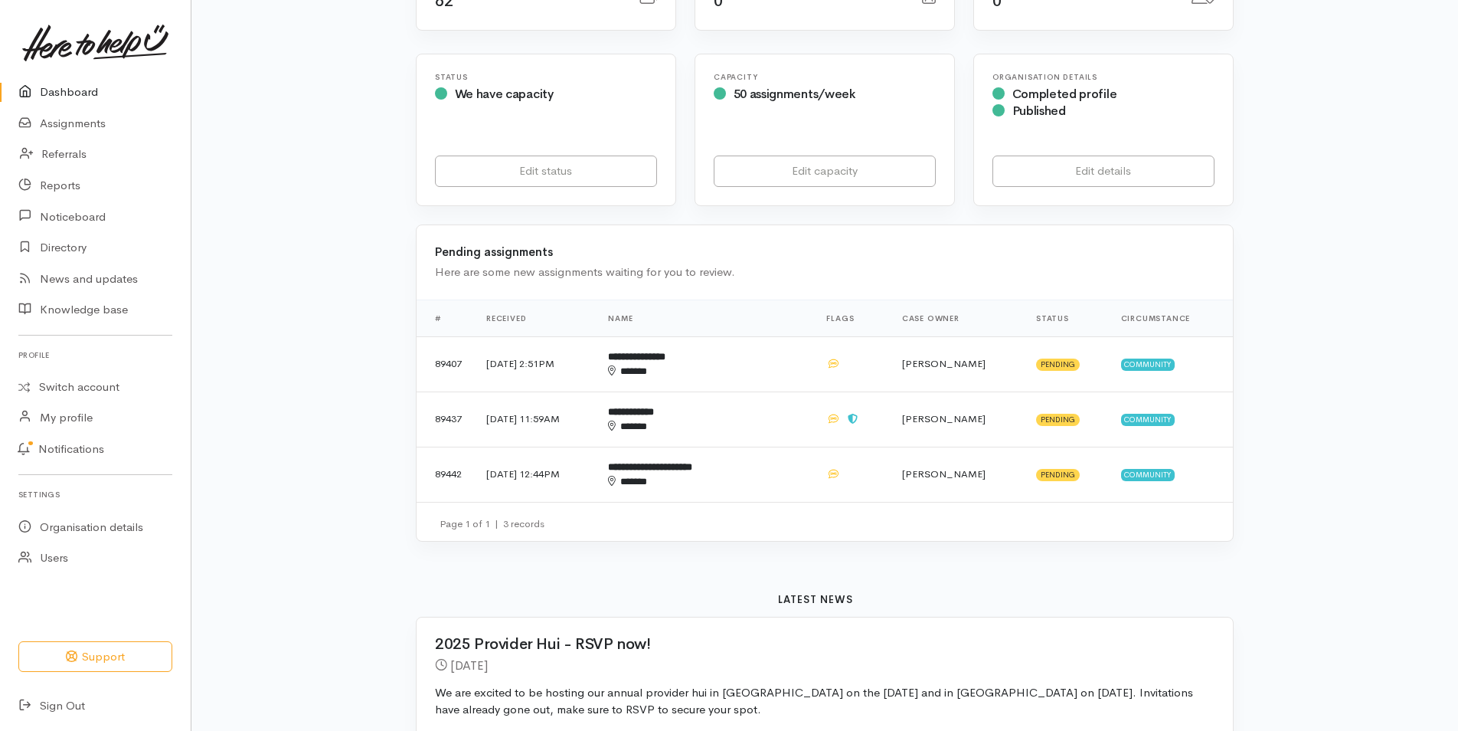
scroll to position [276, 0]
click at [665, 354] on b "**********" at bounding box center [636, 355] width 57 height 10
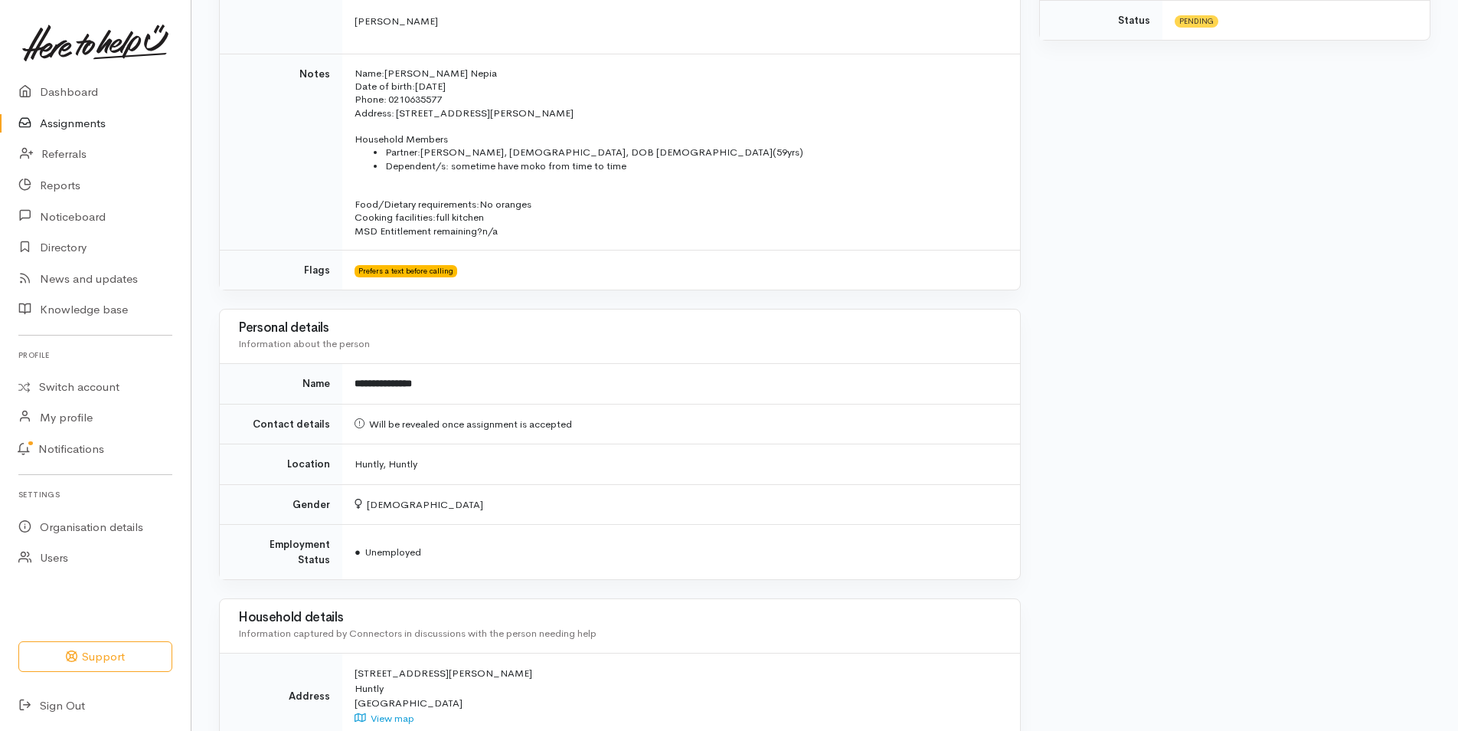
scroll to position [128, 0]
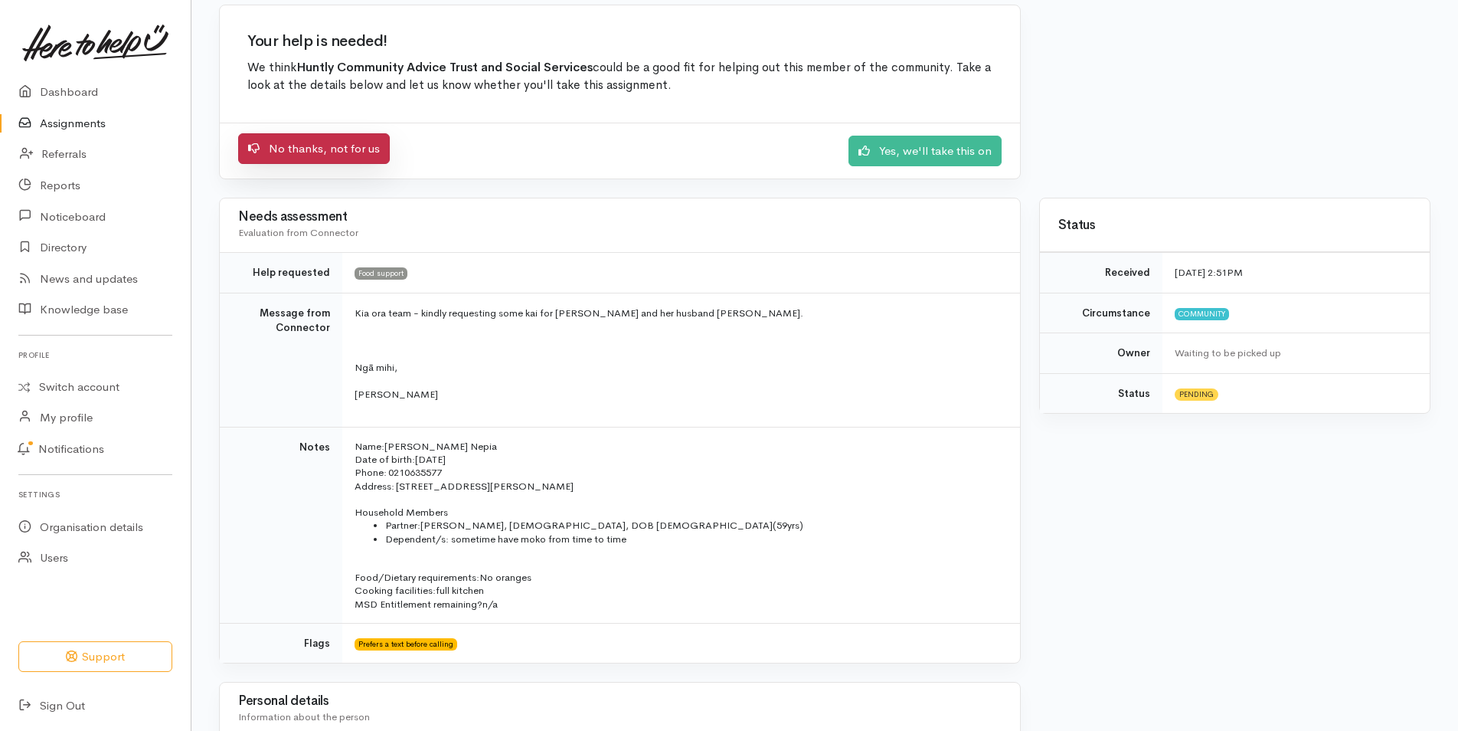
click at [288, 149] on link "No thanks, not for us" at bounding box center [314, 148] width 152 height 31
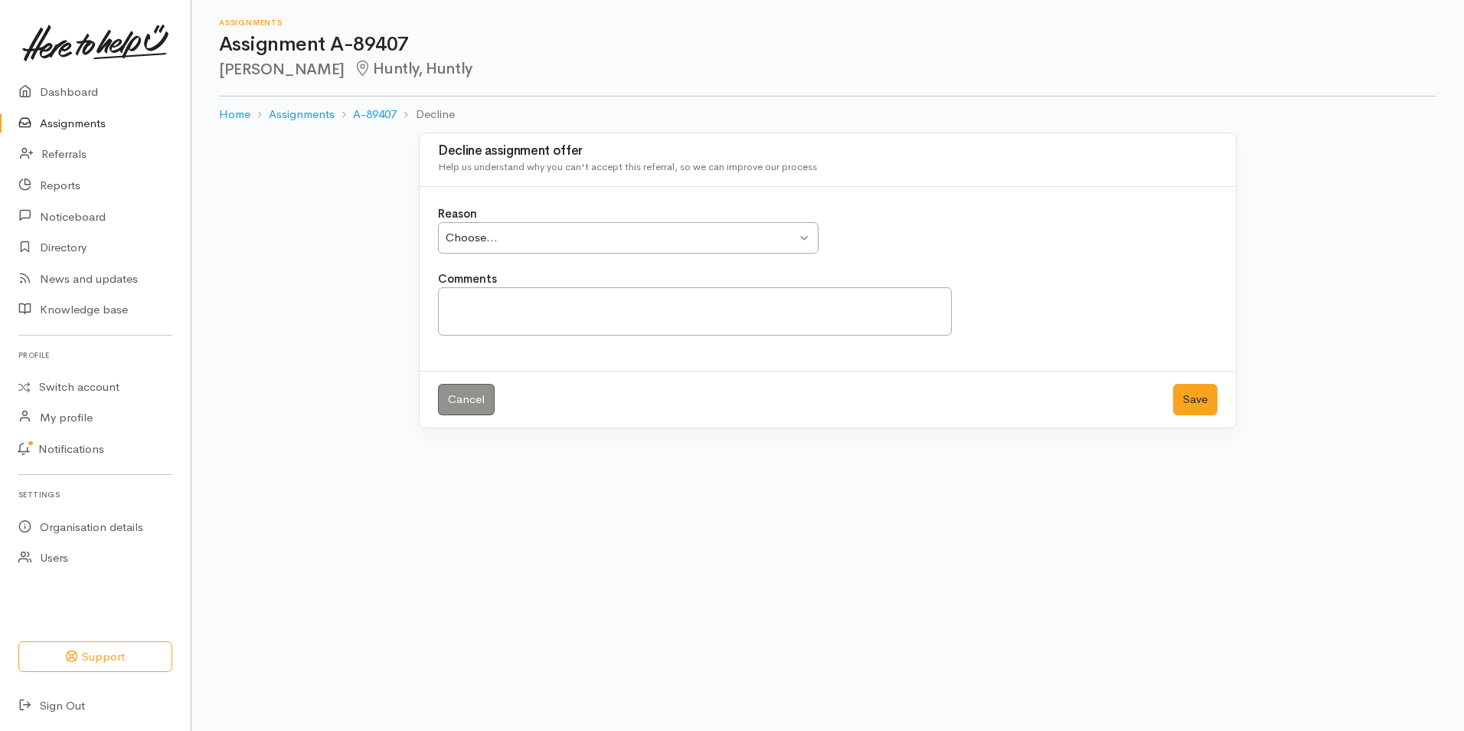
click at [803, 236] on div "Choose... Choose..." at bounding box center [628, 237] width 381 height 31
click at [447, 302] on textarea "Comments" at bounding box center [695, 311] width 514 height 48
click at [805, 236] on div "Other (add comments) Other (add comments)" at bounding box center [628, 237] width 381 height 31
type textarea "Please refer to Huntly West Foodbank we are experiencing an overload"
click at [1192, 395] on button "Save" at bounding box center [1195, 399] width 44 height 31
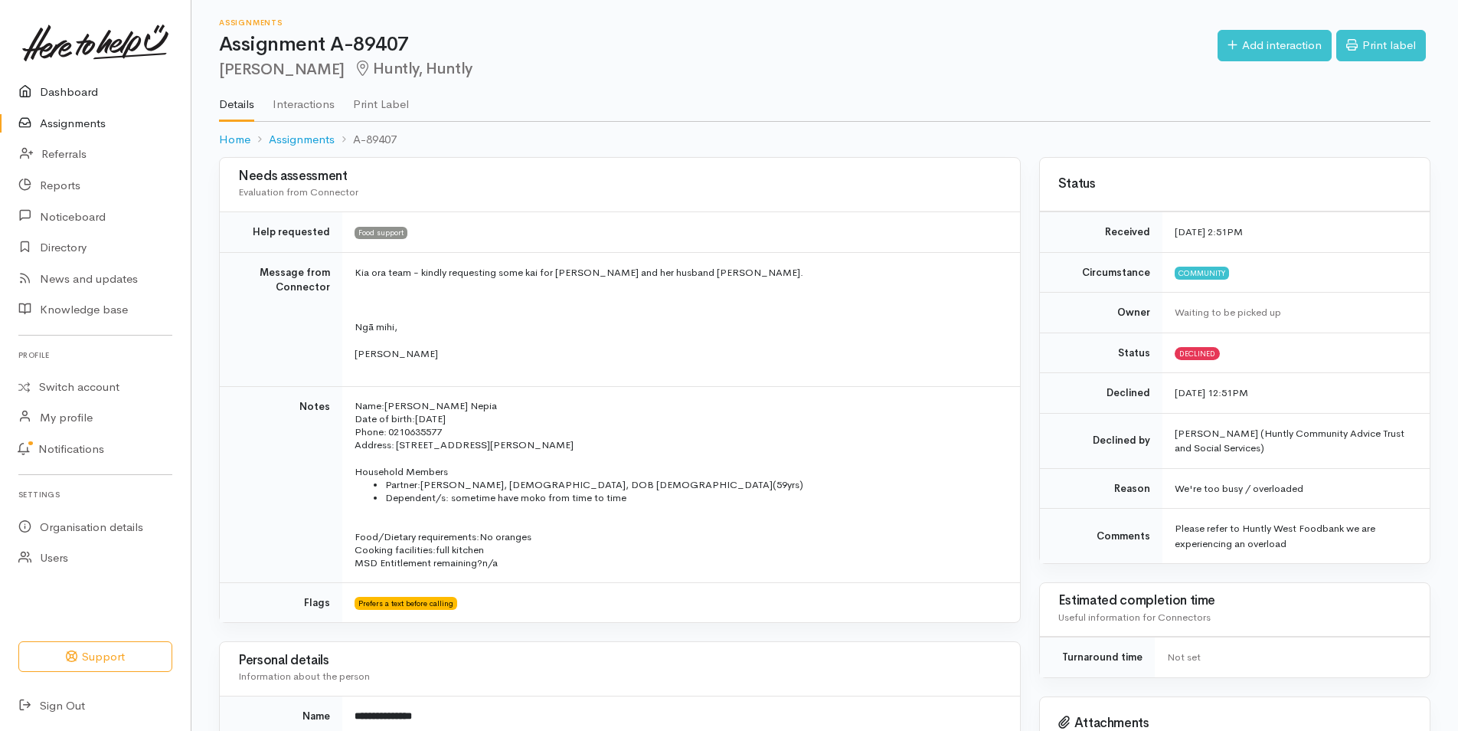
click at [81, 87] on link "Dashboard" at bounding box center [95, 92] width 191 height 31
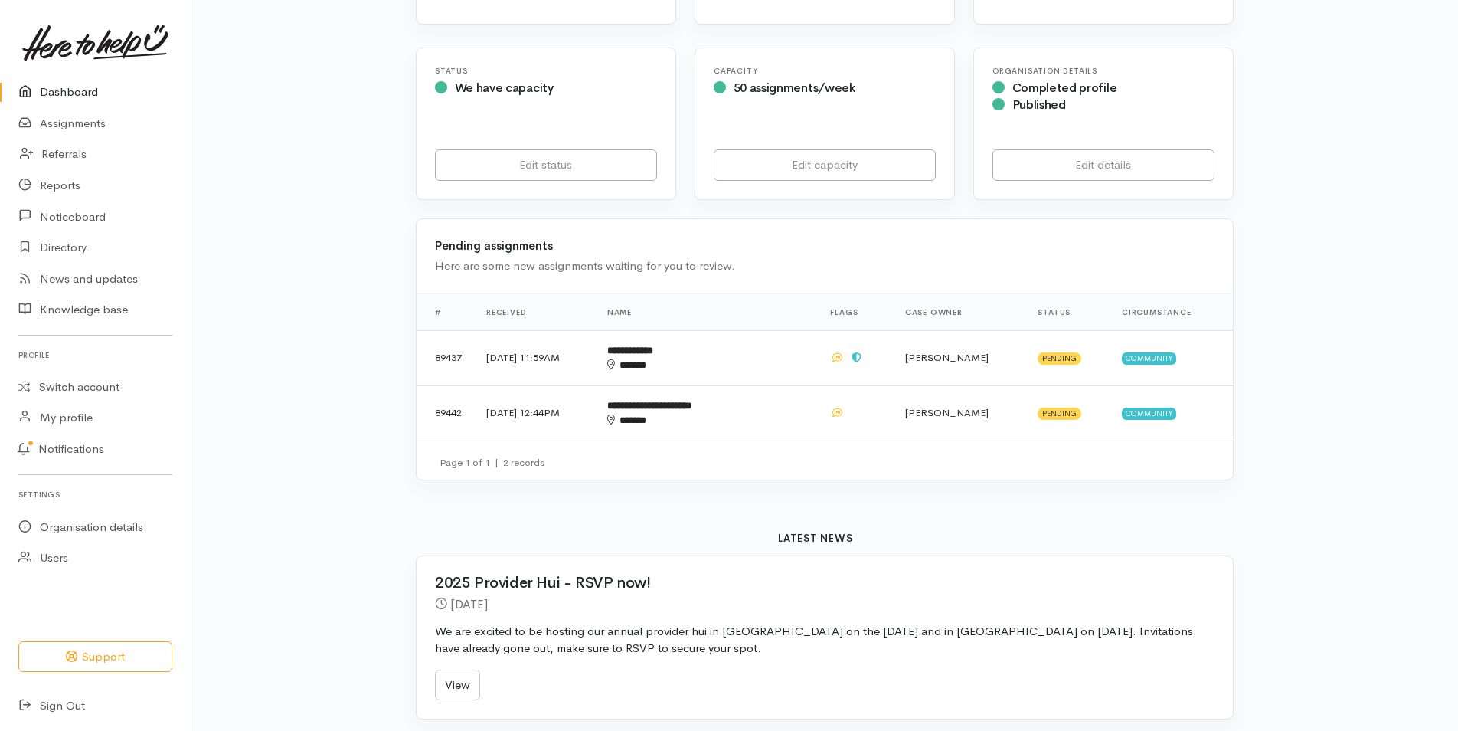
scroll to position [285, 0]
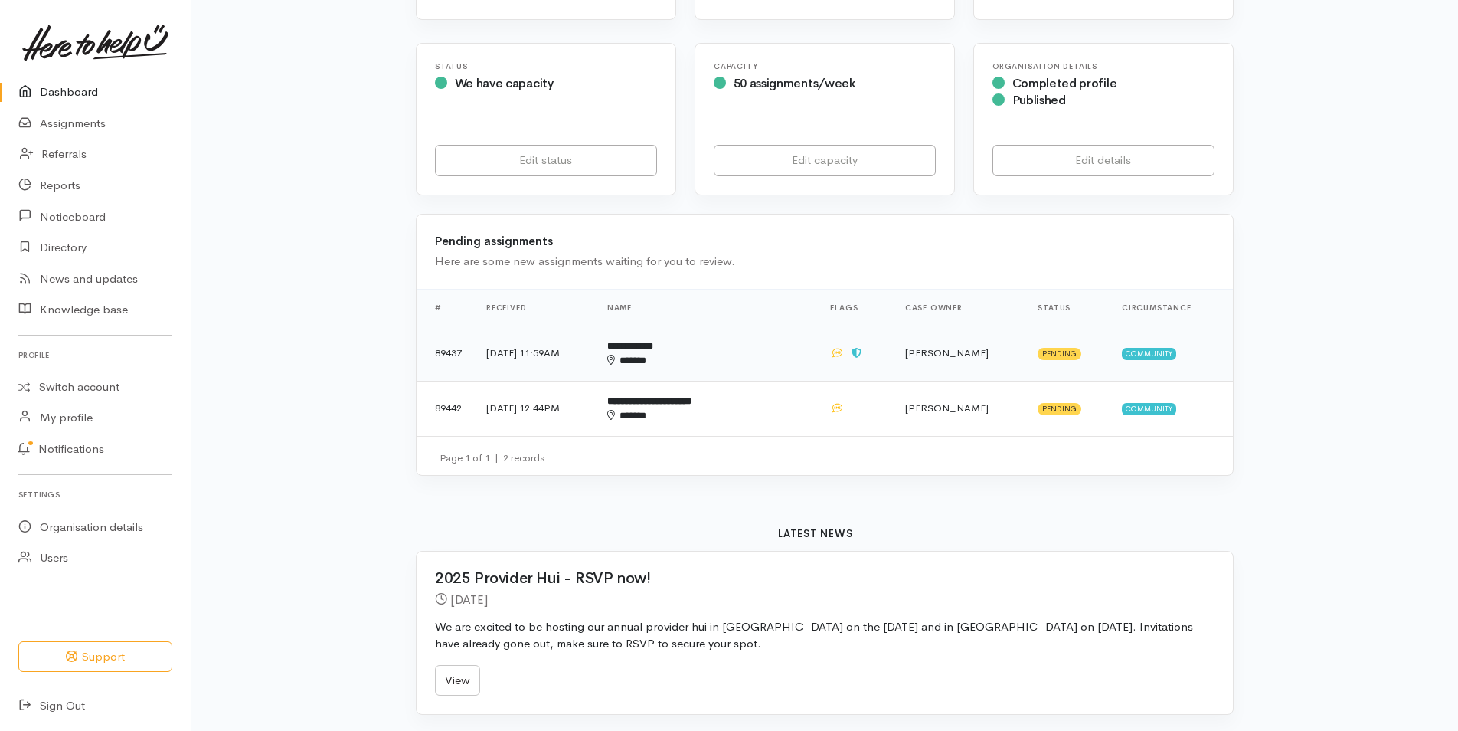
click at [653, 346] on b "**********" at bounding box center [630, 346] width 46 height 10
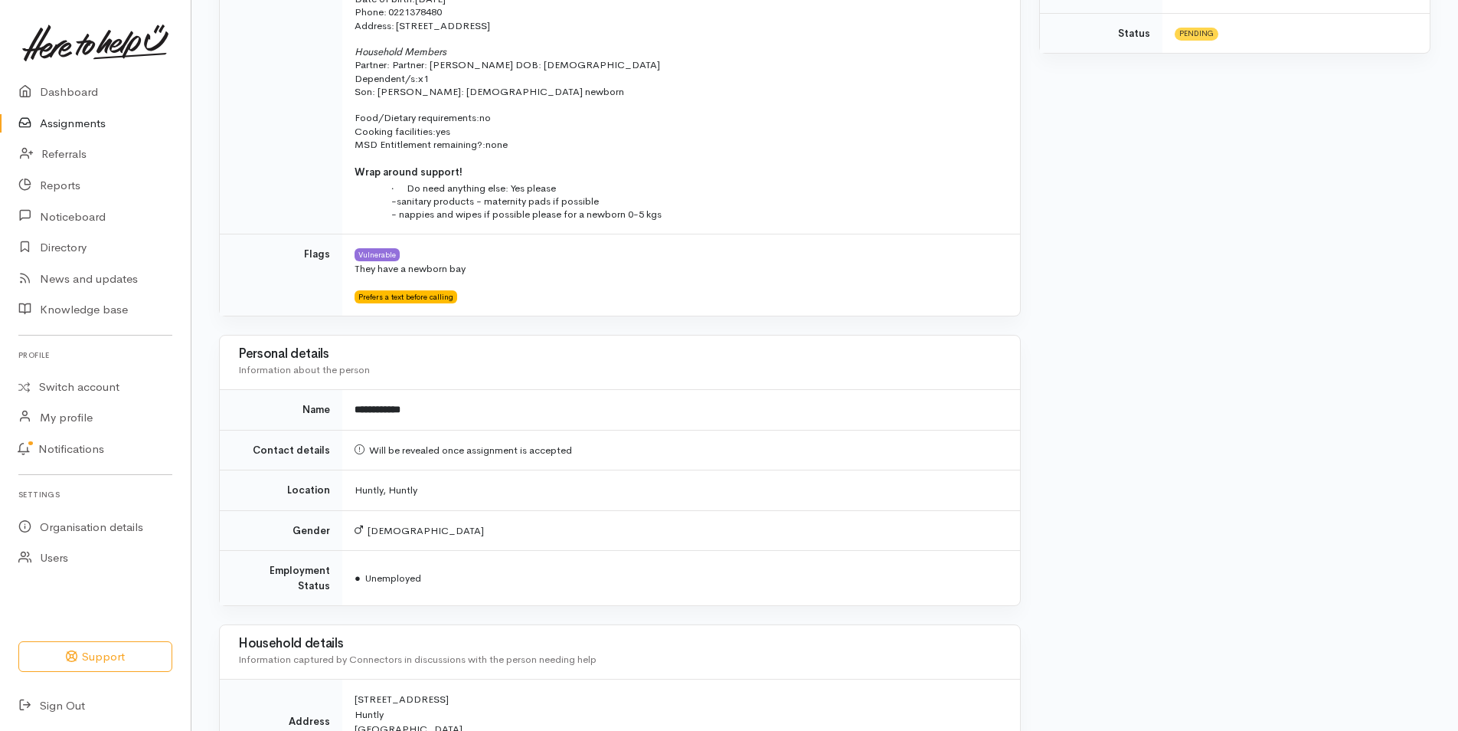
scroll to position [110, 0]
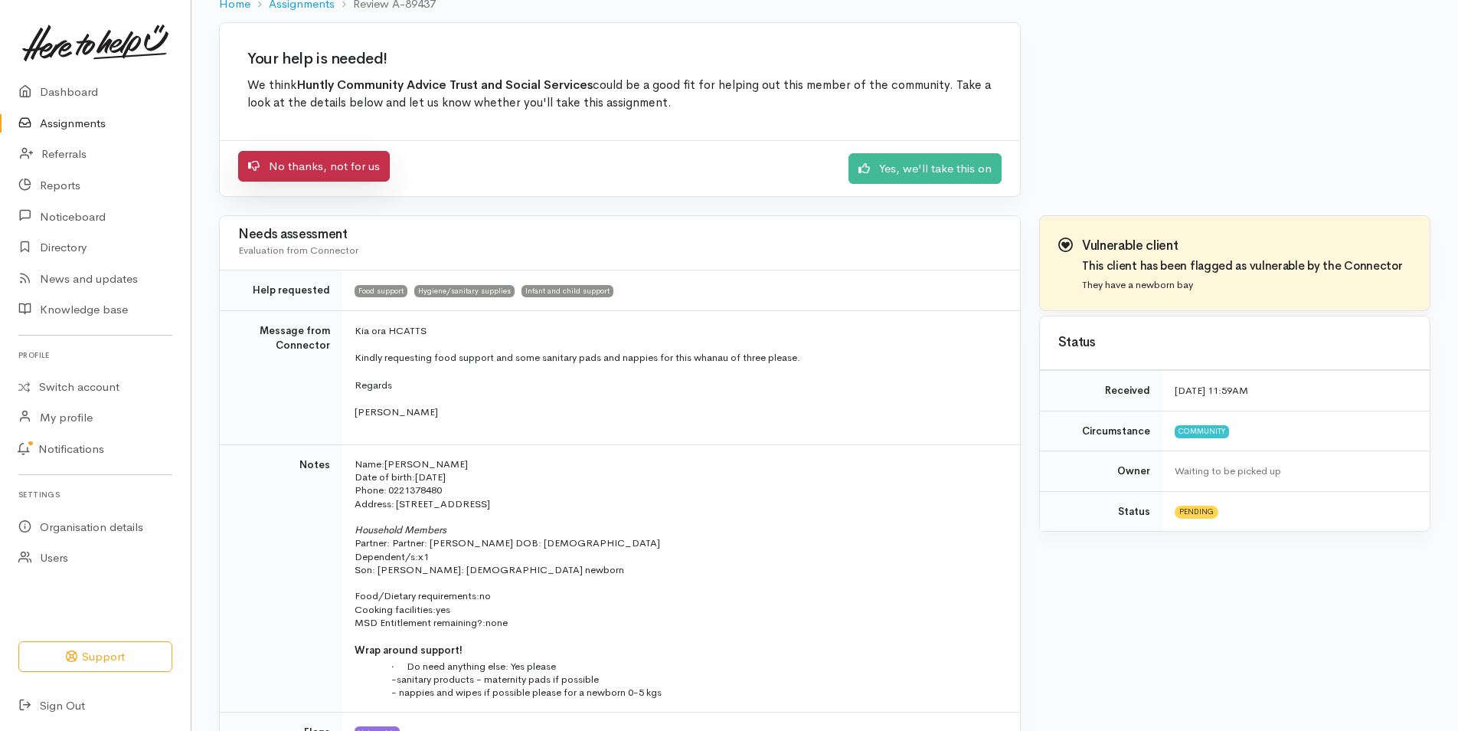
click at [322, 161] on link "No thanks, not for us" at bounding box center [314, 166] width 152 height 31
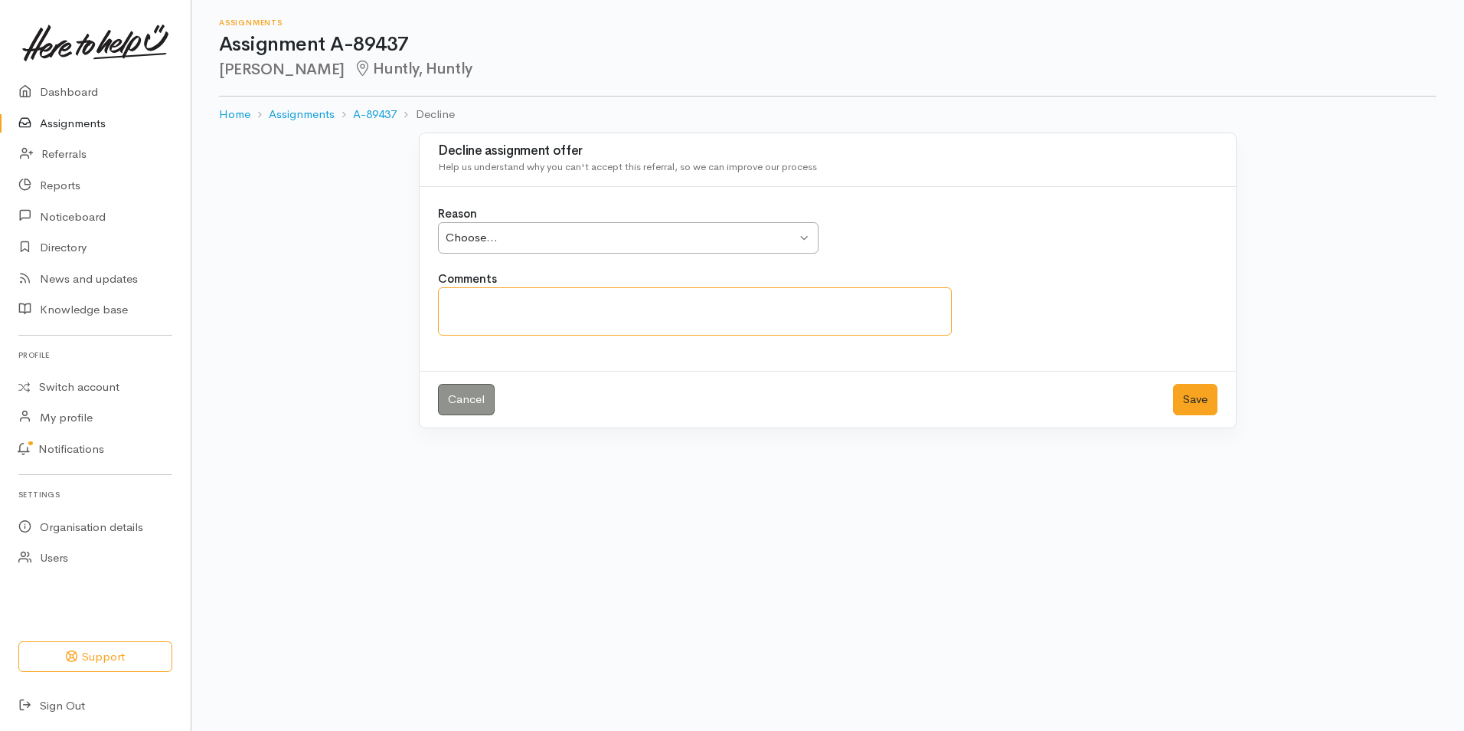
click at [445, 302] on textarea "Comments" at bounding box center [695, 311] width 514 height 48
click at [660, 306] on textarea "We are not open today please refer to" at bounding box center [695, 311] width 514 height 48
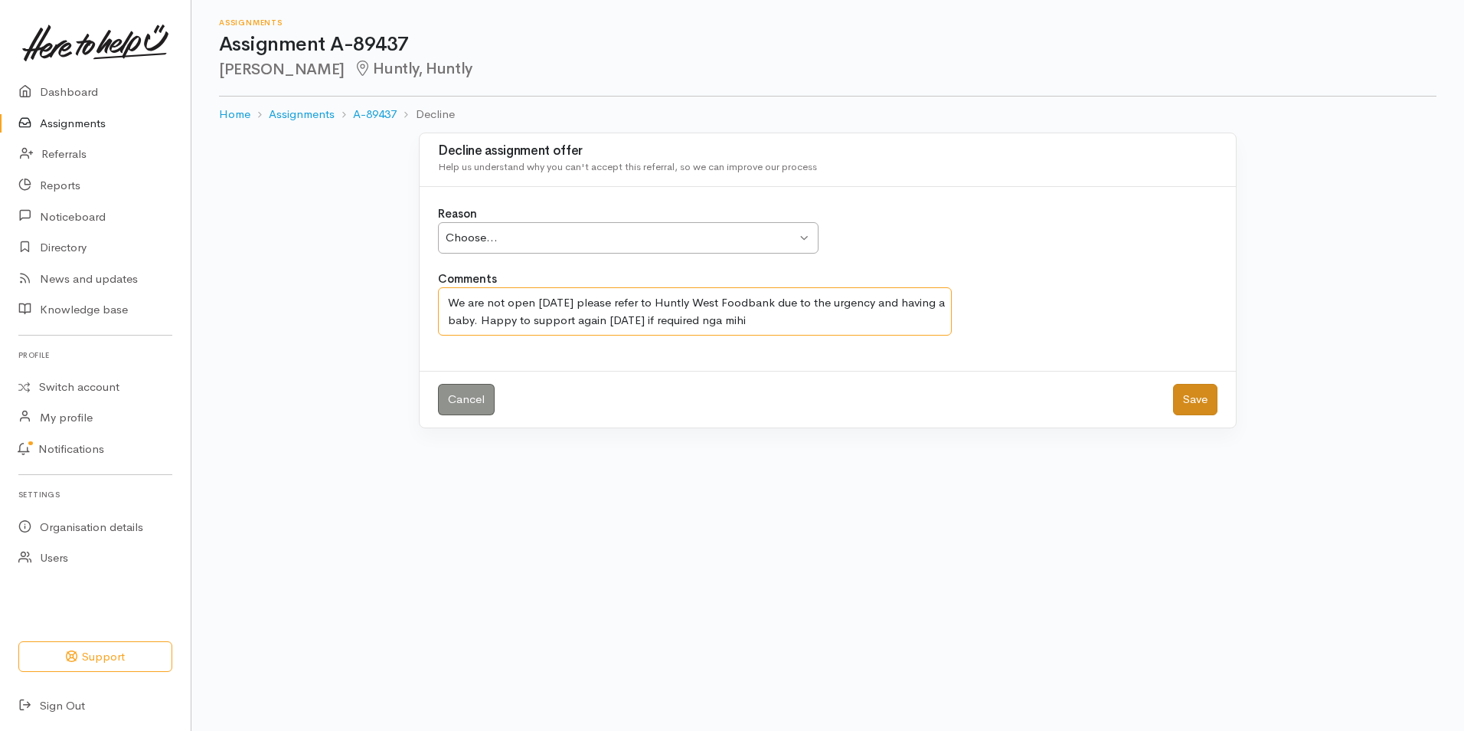
type textarea "We are not open [DATE] please refer to Huntly West Foodbank due to the urgency …"
click at [1189, 397] on button "Save" at bounding box center [1195, 399] width 44 height 31
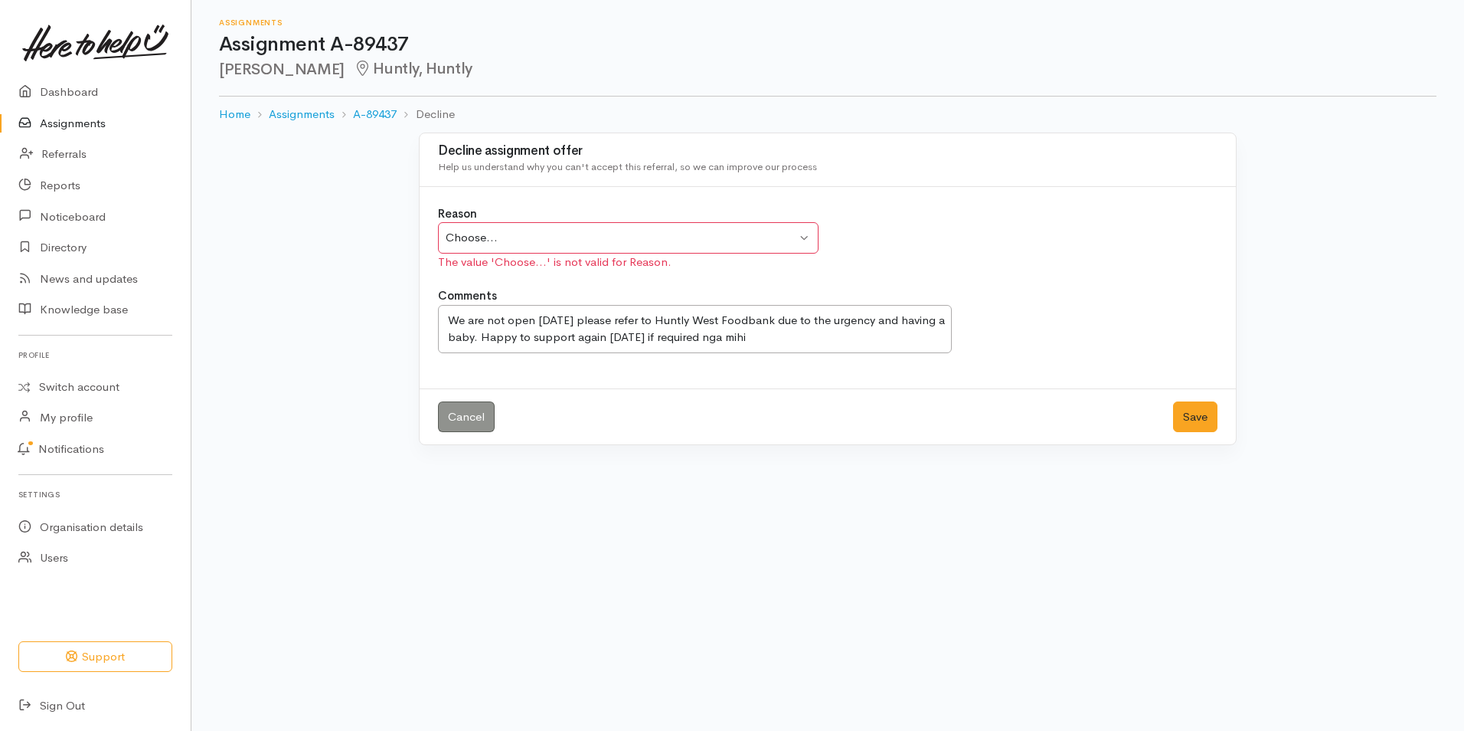
click at [807, 236] on div "Choose... Choose..." at bounding box center [628, 237] width 381 height 31
click at [1198, 414] on button "Save" at bounding box center [1195, 416] width 44 height 31
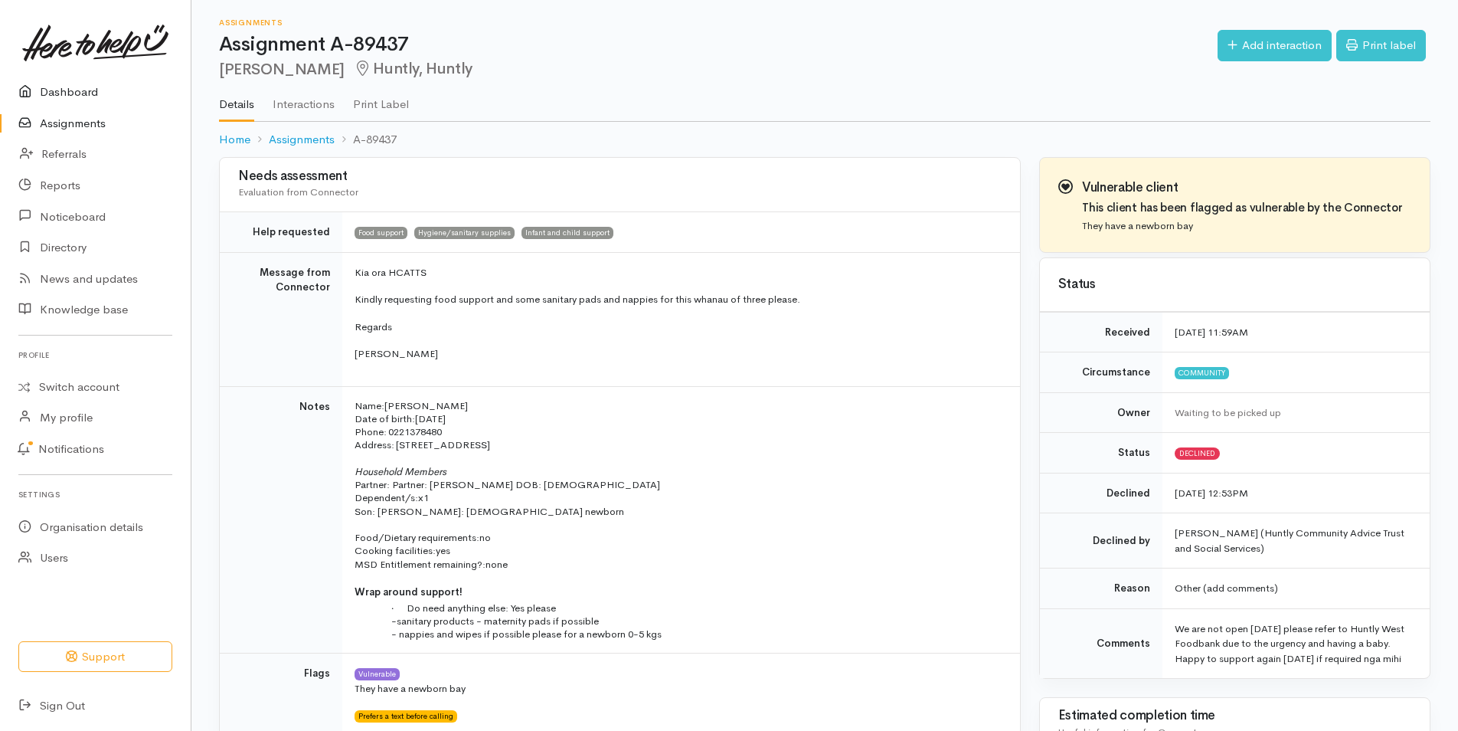
click at [84, 90] on link "Dashboard" at bounding box center [95, 92] width 191 height 31
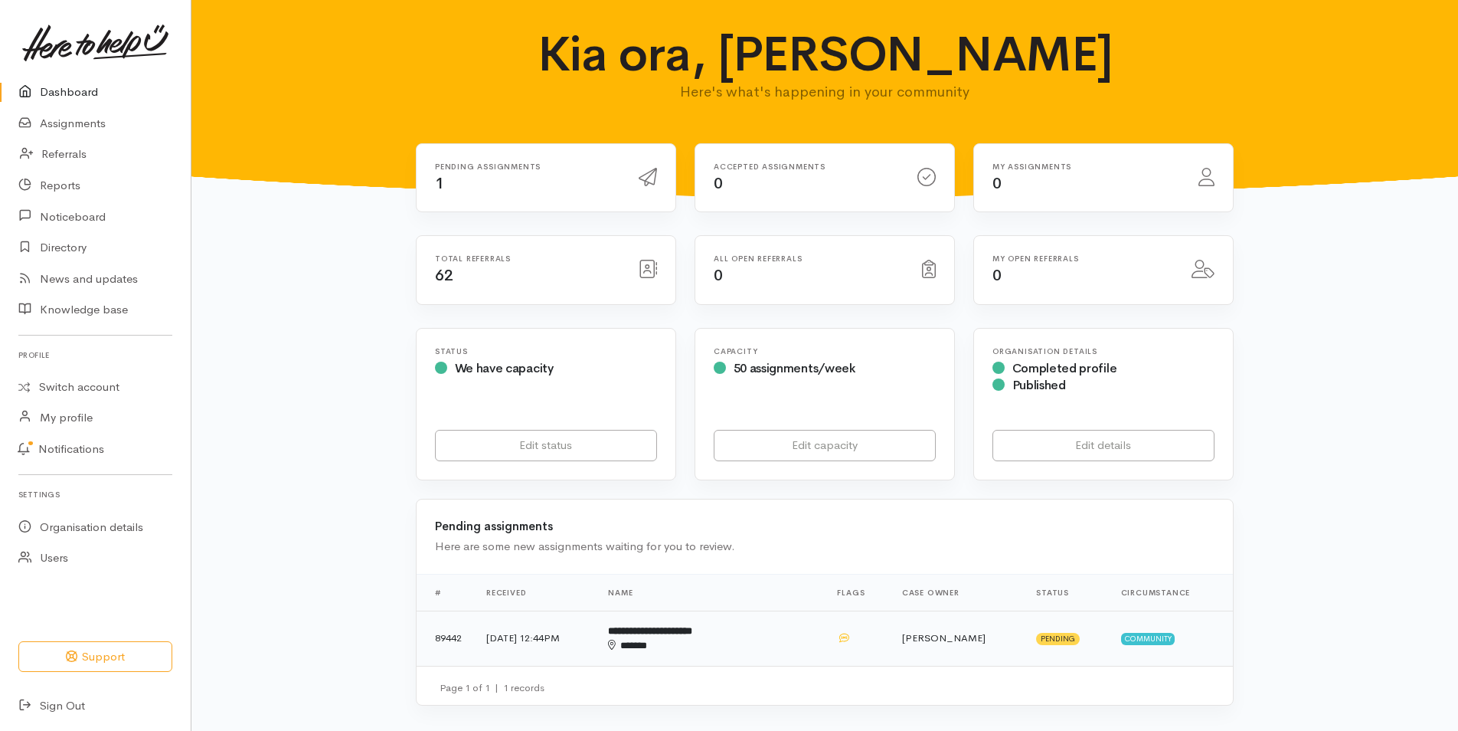
click at [692, 634] on b "**********" at bounding box center [650, 631] width 84 height 10
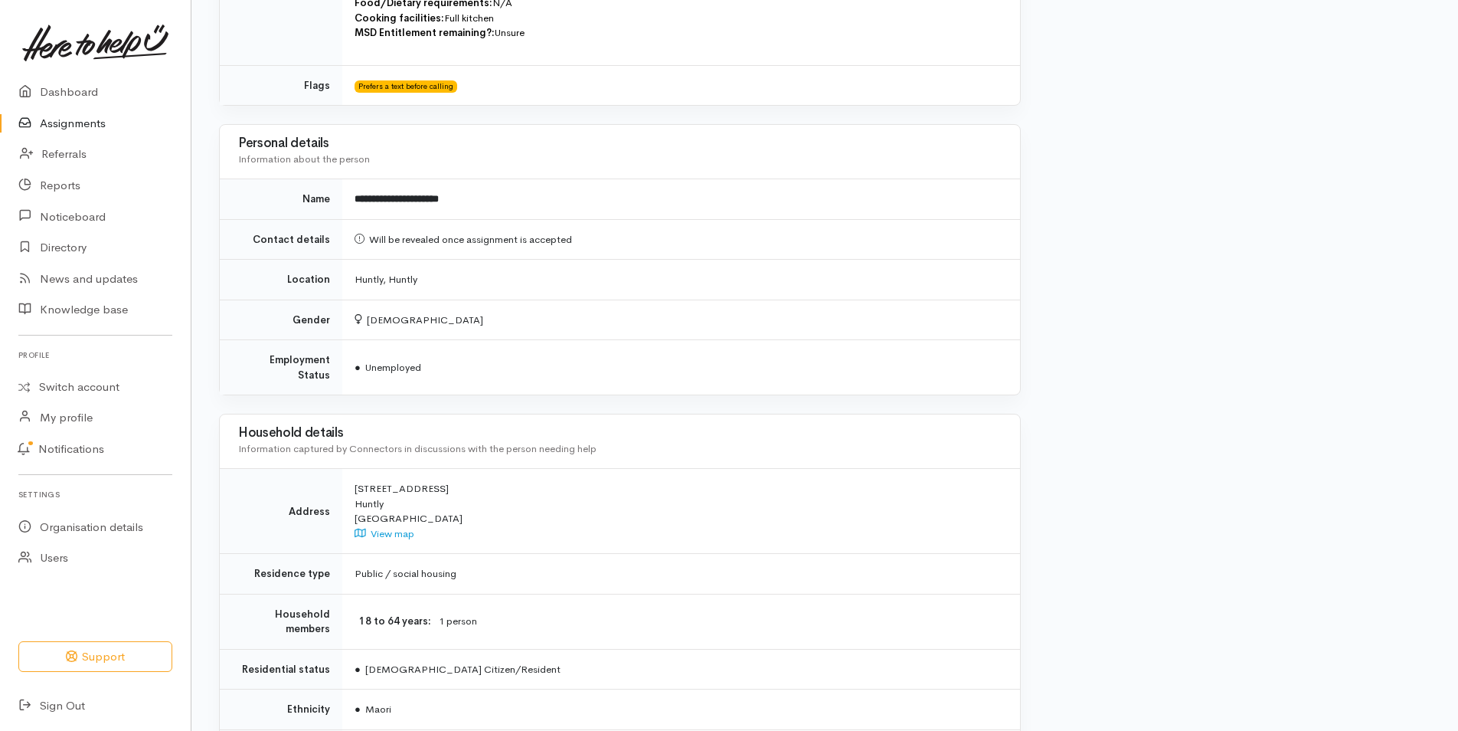
scroll to position [845, 0]
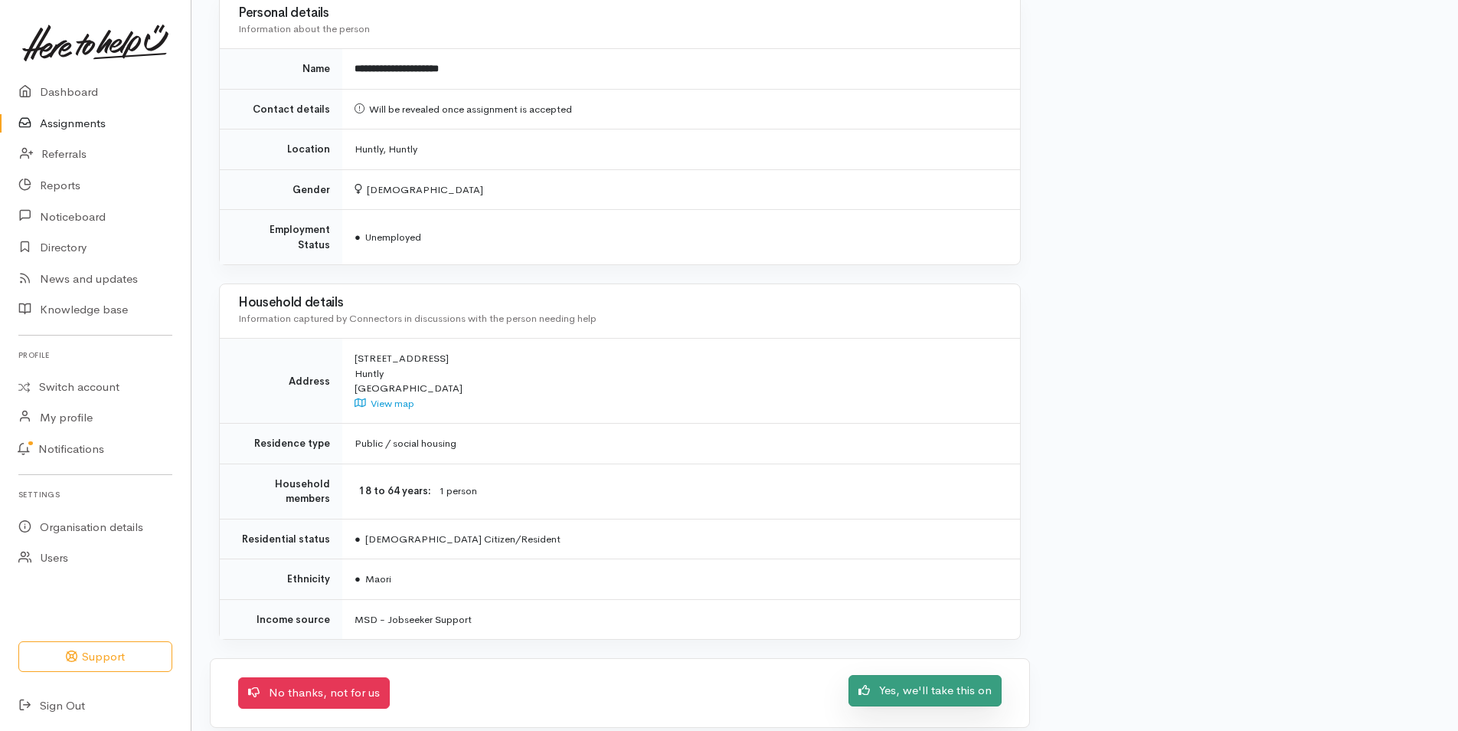
click at [911, 676] on link "Yes, we'll take this on" at bounding box center [925, 690] width 153 height 31
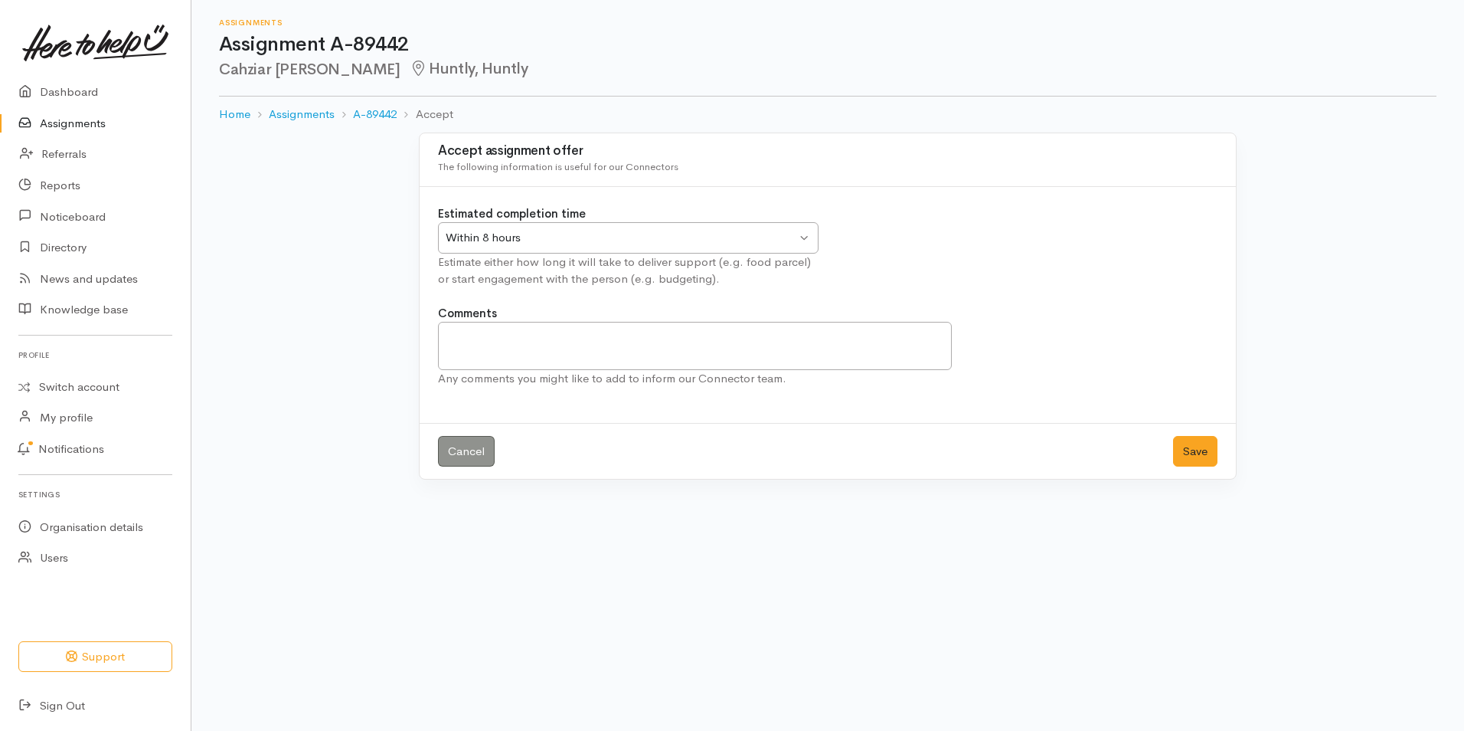
click at [806, 230] on div "Within 8 hours Within 8 hours" at bounding box center [628, 237] width 381 height 31
click at [447, 340] on textarea "Comments" at bounding box center [695, 346] width 514 height 48
type textarea "if they are unable to wait please refer on, nga mihi"
click at [1202, 450] on button "Save" at bounding box center [1195, 451] width 44 height 31
